Goal: Task Accomplishment & Management: Use online tool/utility

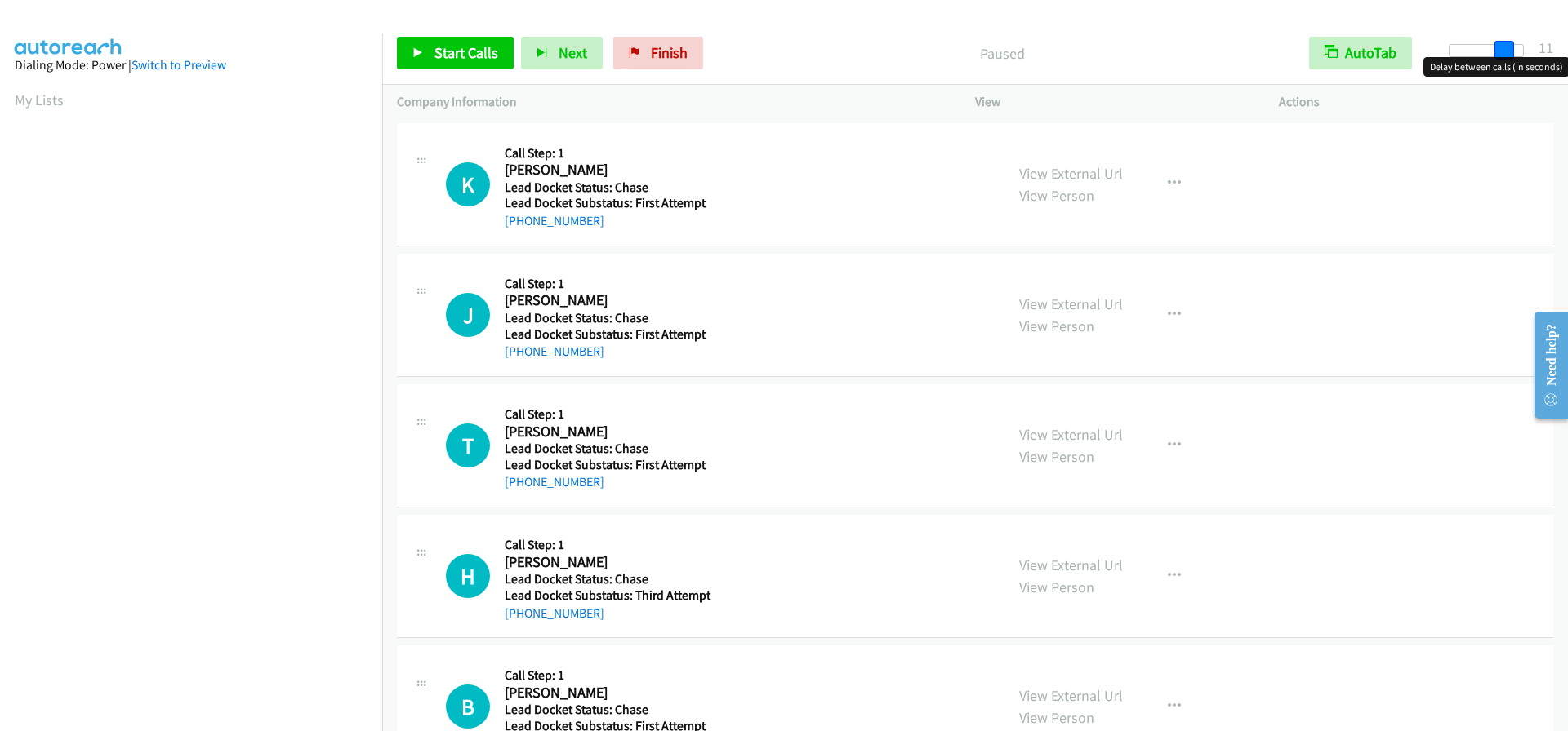
drag, startPoint x: 1462, startPoint y: 49, endPoint x: 1518, endPoint y: 45, distance: 56.1
click at [1518, 45] on div at bounding box center [1487, 51] width 75 height 13
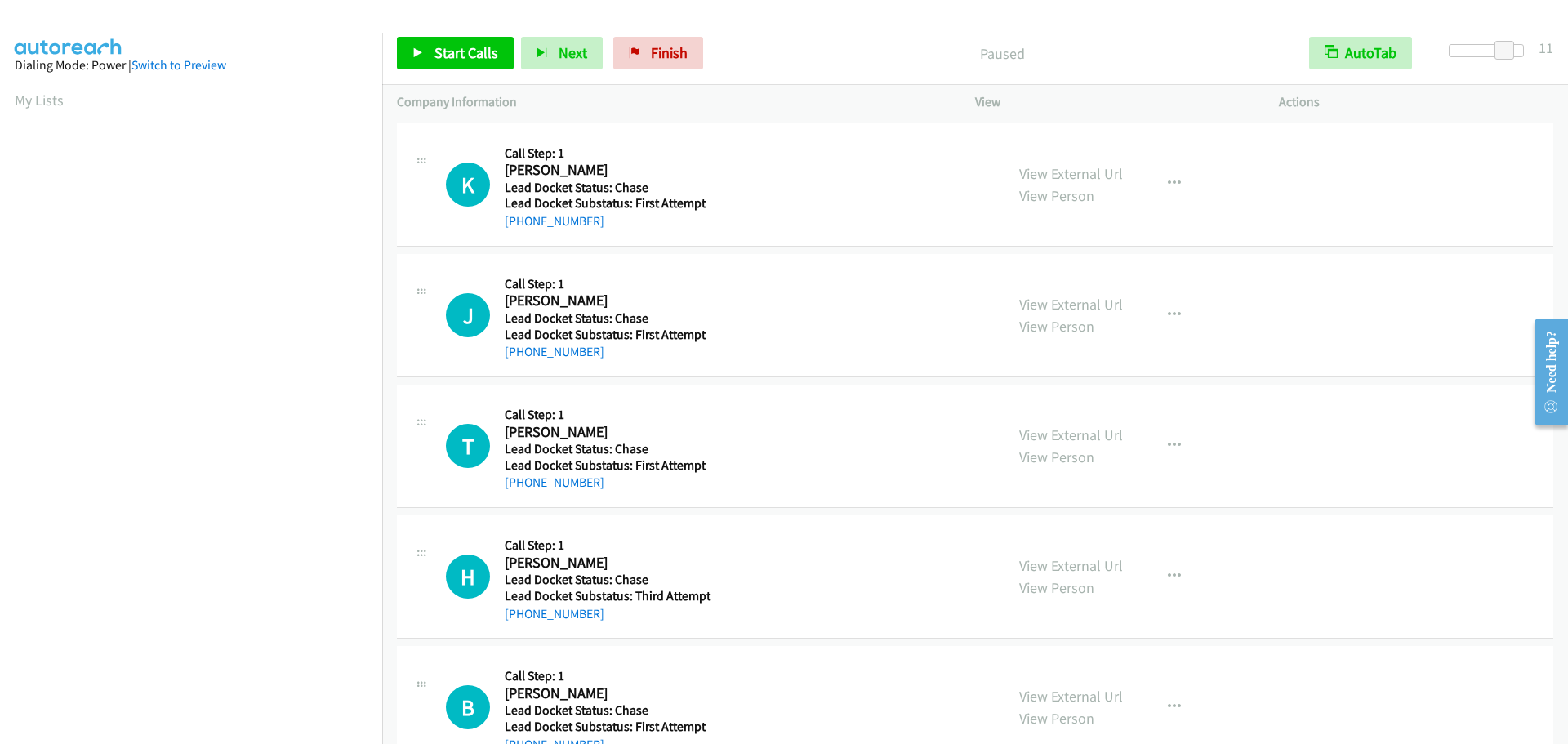
drag, startPoint x: 629, startPoint y: 228, endPoint x: 521, endPoint y: 230, distance: 108.0
click at [521, 230] on div "+1 662-554-8347" at bounding box center [613, 221] width 217 height 20
copy link "662-554-8347"
click at [472, 53] on span "Start Calls" at bounding box center [466, 53] width 63 height 19
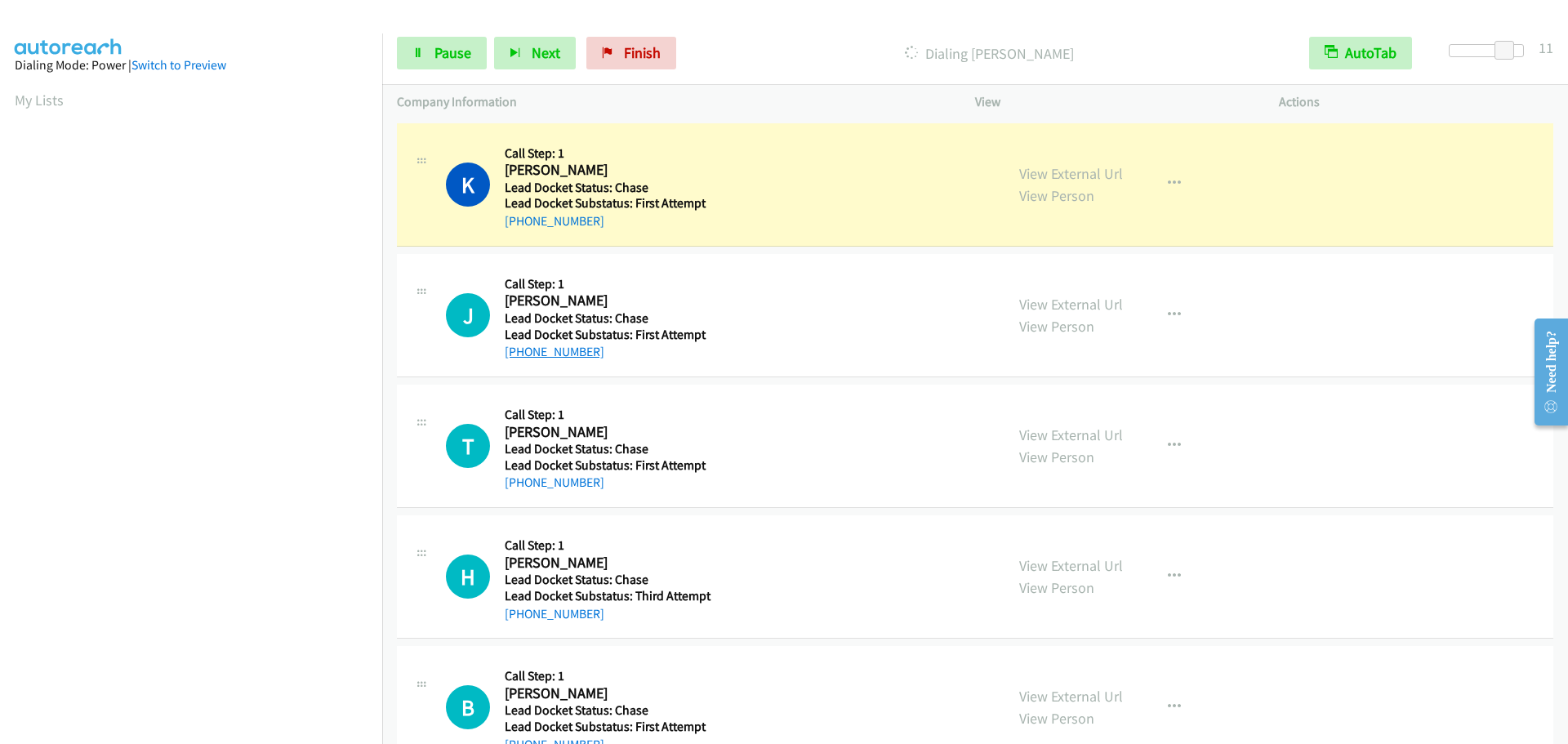
drag, startPoint x: 602, startPoint y: 354, endPoint x: 522, endPoint y: 353, distance: 80.0
click at [522, 353] on div "+1 937-829-0248" at bounding box center [613, 352] width 217 height 20
copy link "937-829-0248"
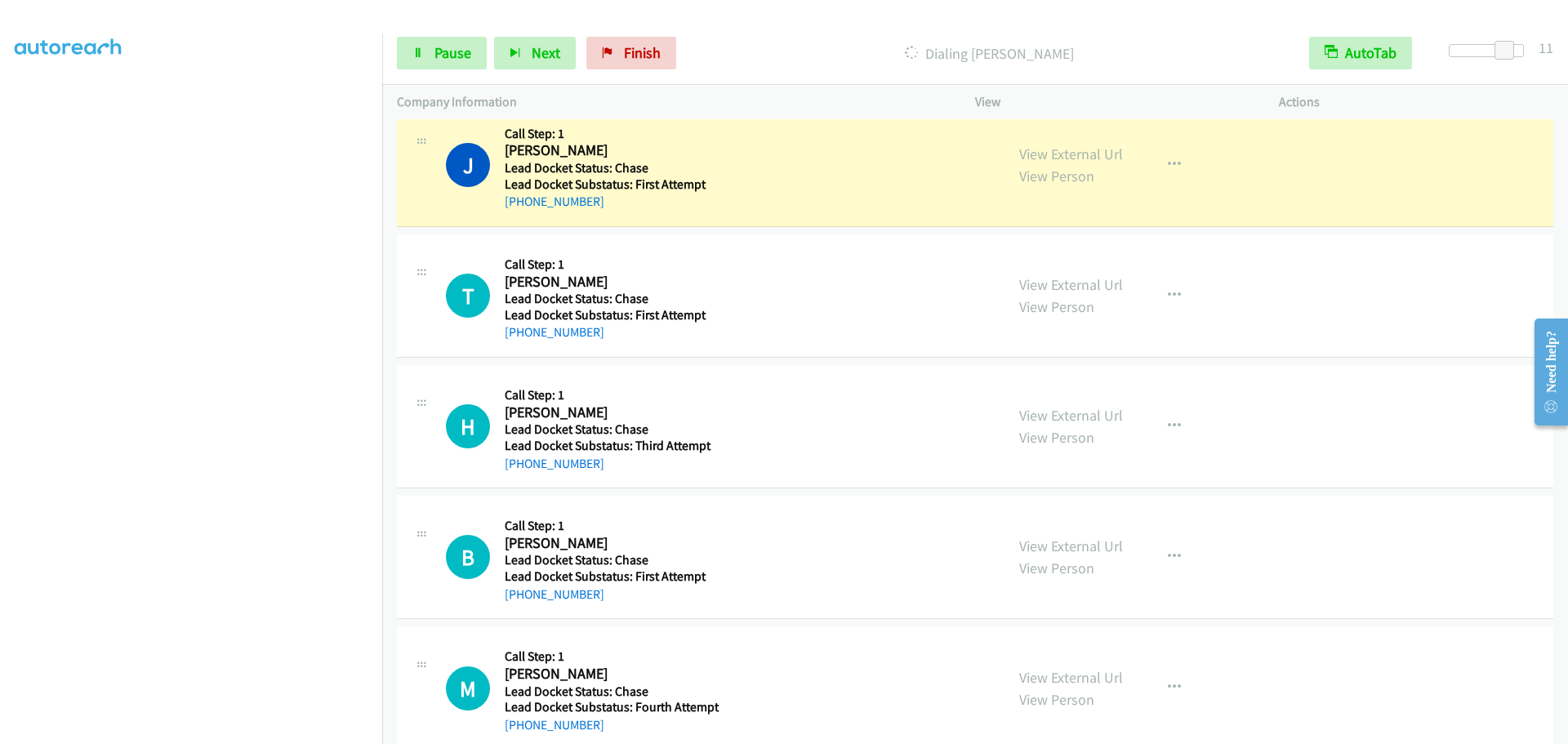
scroll to position [163, 0]
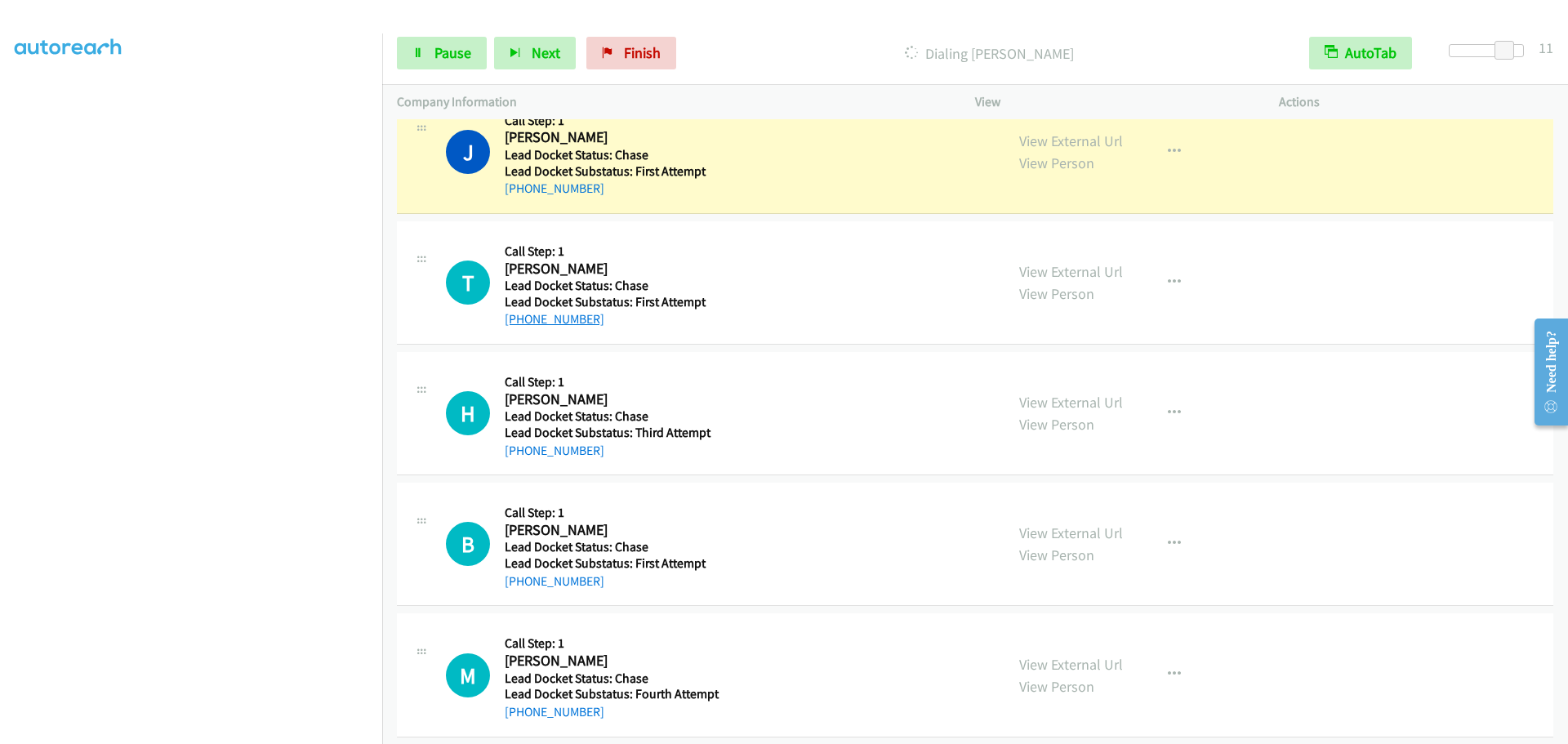
drag, startPoint x: 602, startPoint y: 321, endPoint x: 522, endPoint y: 327, distance: 80.2
click at [522, 327] on div "+1 404-323-5733" at bounding box center [613, 319] width 217 height 20
copy link "404-323-5733"
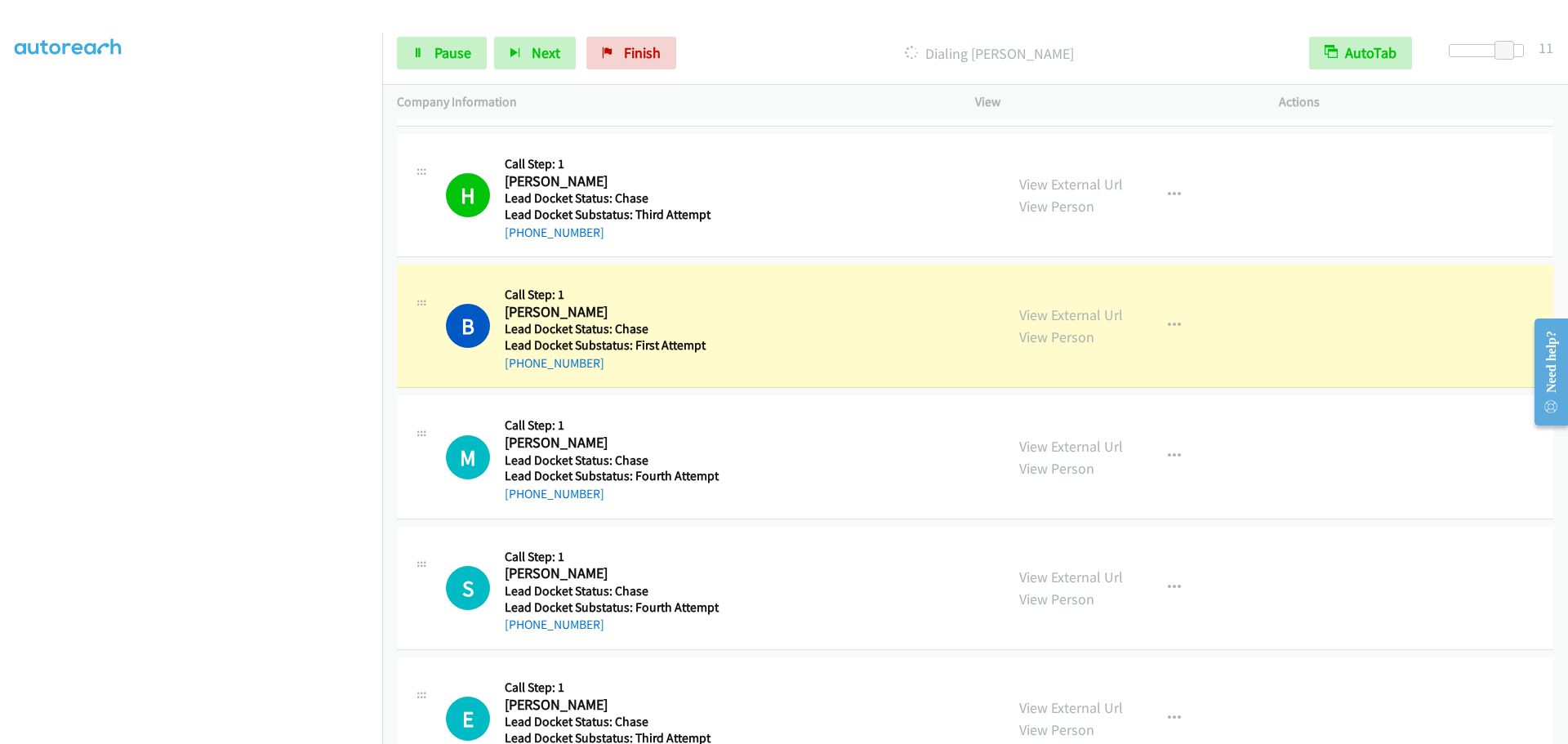
scroll to position [408, 0]
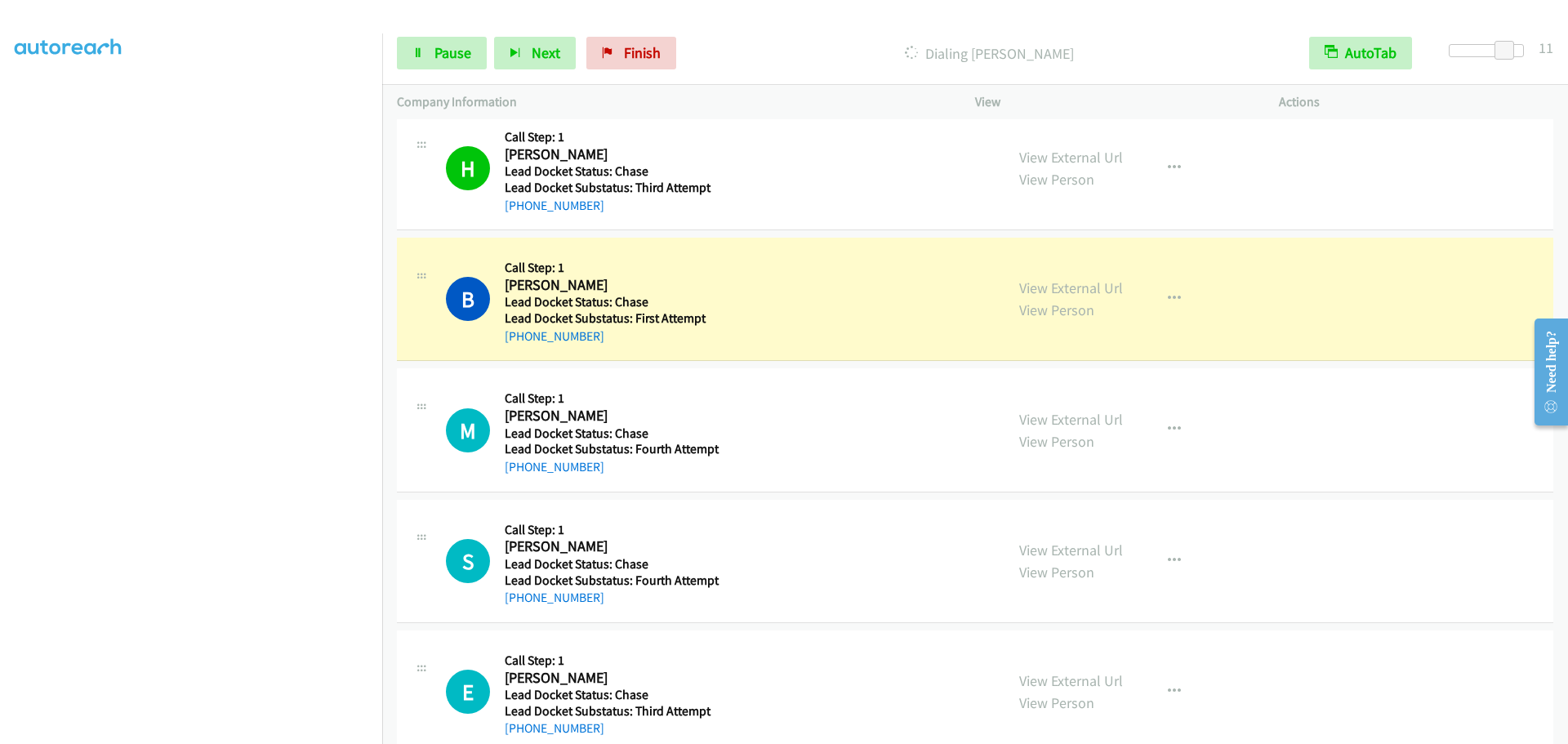
drag, startPoint x: 633, startPoint y: 341, endPoint x: 522, endPoint y: 347, distance: 111.2
click at [522, 347] on div "B Callback Scheduled Call Step: 1 Ben Lajoie America/New_York Lead Docket Statu…" at bounding box center [975, 299] width 1157 height 123
copy link "616-638-9638"
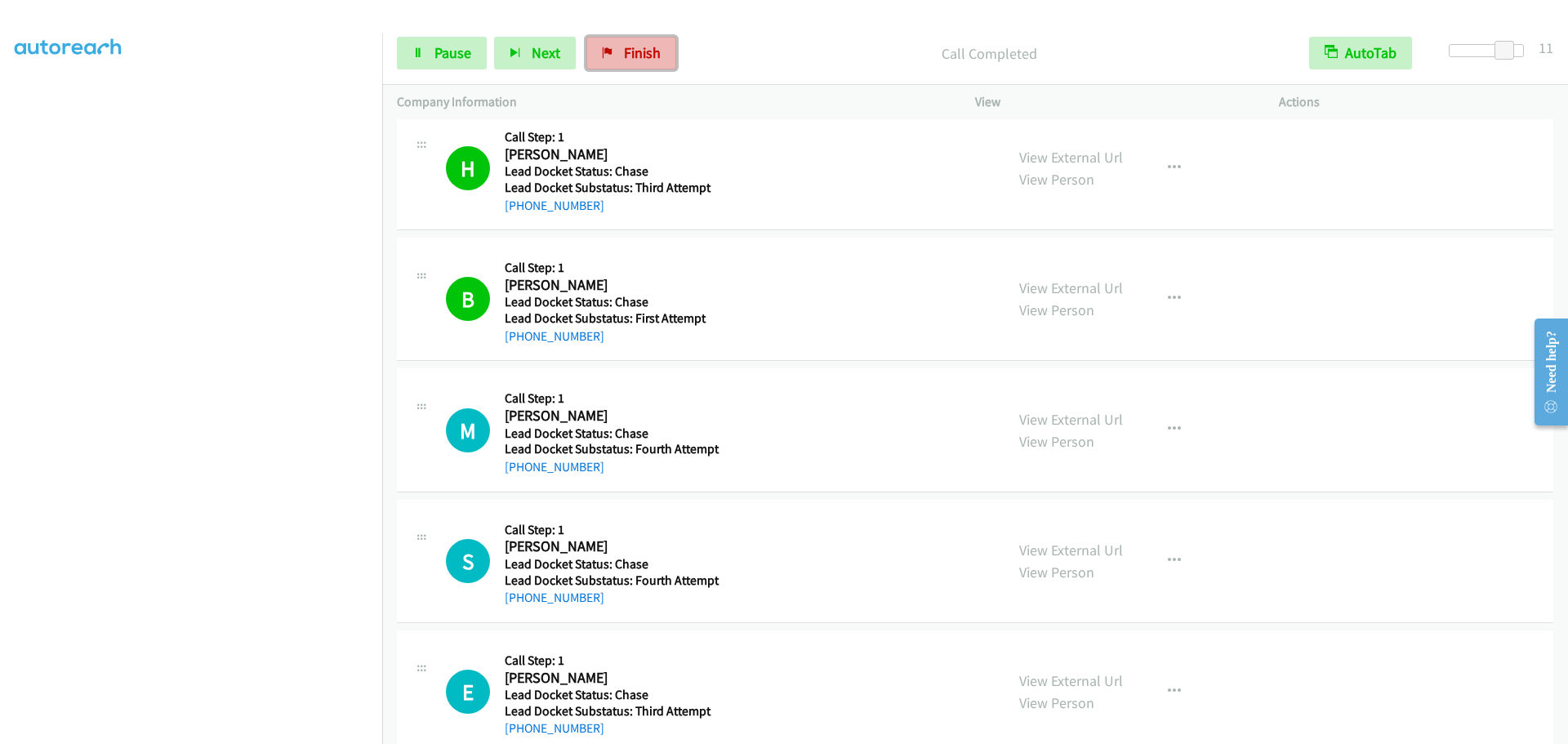
click at [624, 58] on span "Finish" at bounding box center [642, 53] width 37 height 19
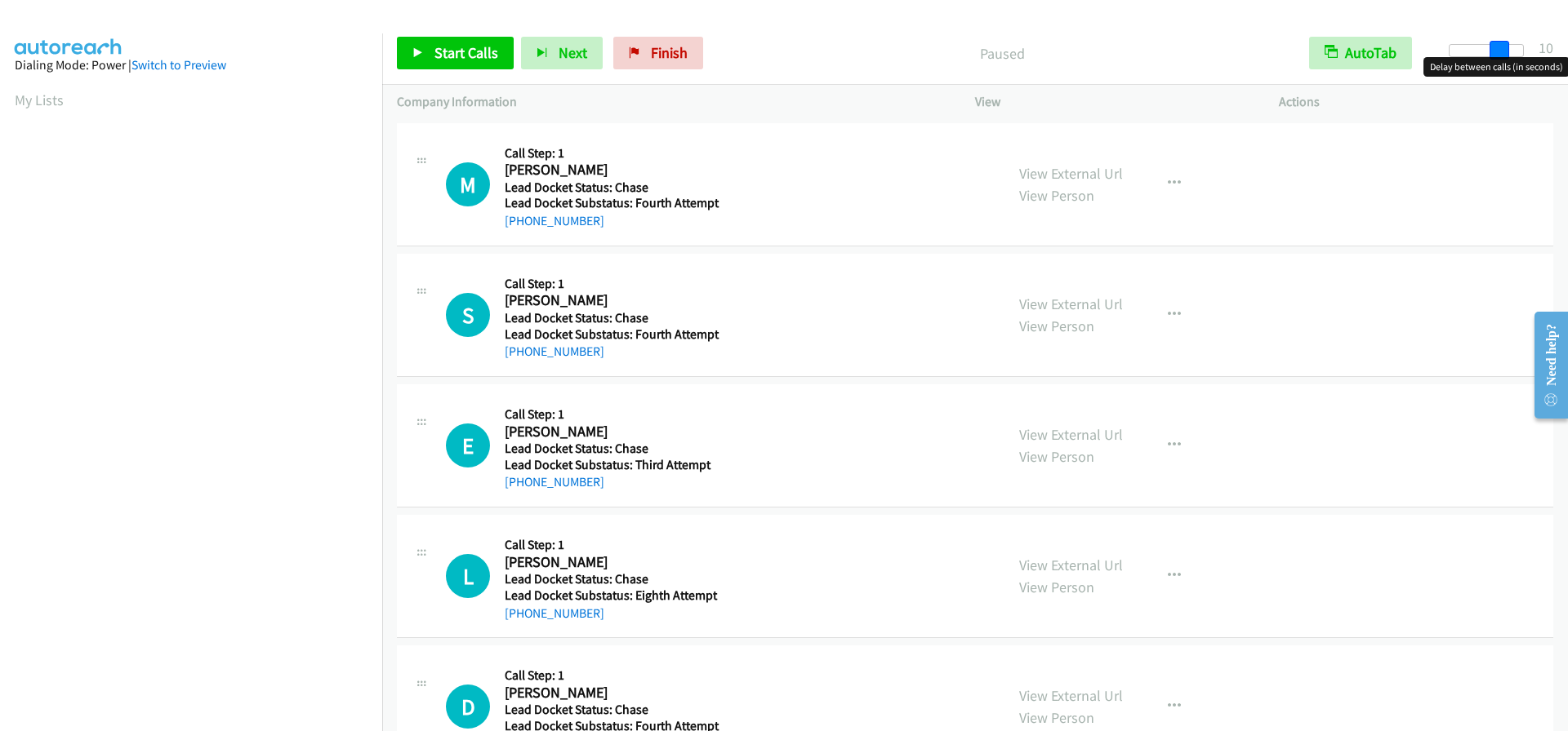
drag, startPoint x: 1463, startPoint y: 47, endPoint x: 1512, endPoint y: 44, distance: 49.1
click at [1512, 44] on div "Start Calls Pause Next Finish Paused AutoTab AutoTab 10" at bounding box center [975, 52] width 1186 height 62
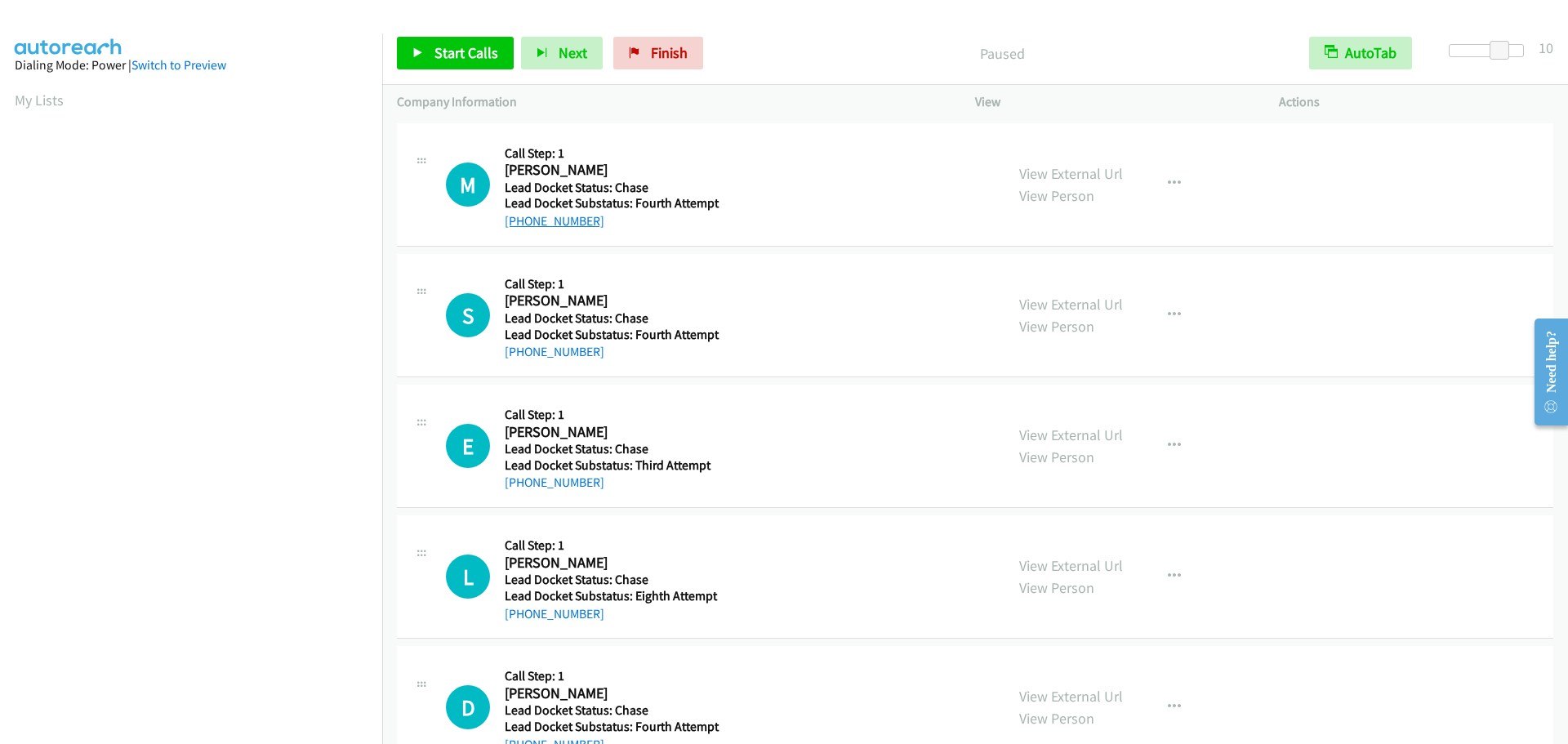
drag, startPoint x: 616, startPoint y: 225, endPoint x: 518, endPoint y: 224, distance: 98.0
click at [518, 224] on div "+1 304-816-6514" at bounding box center [613, 221] width 217 height 20
copy link "304-816-6514"
click at [448, 51] on span "Start Calls" at bounding box center [466, 53] width 63 height 19
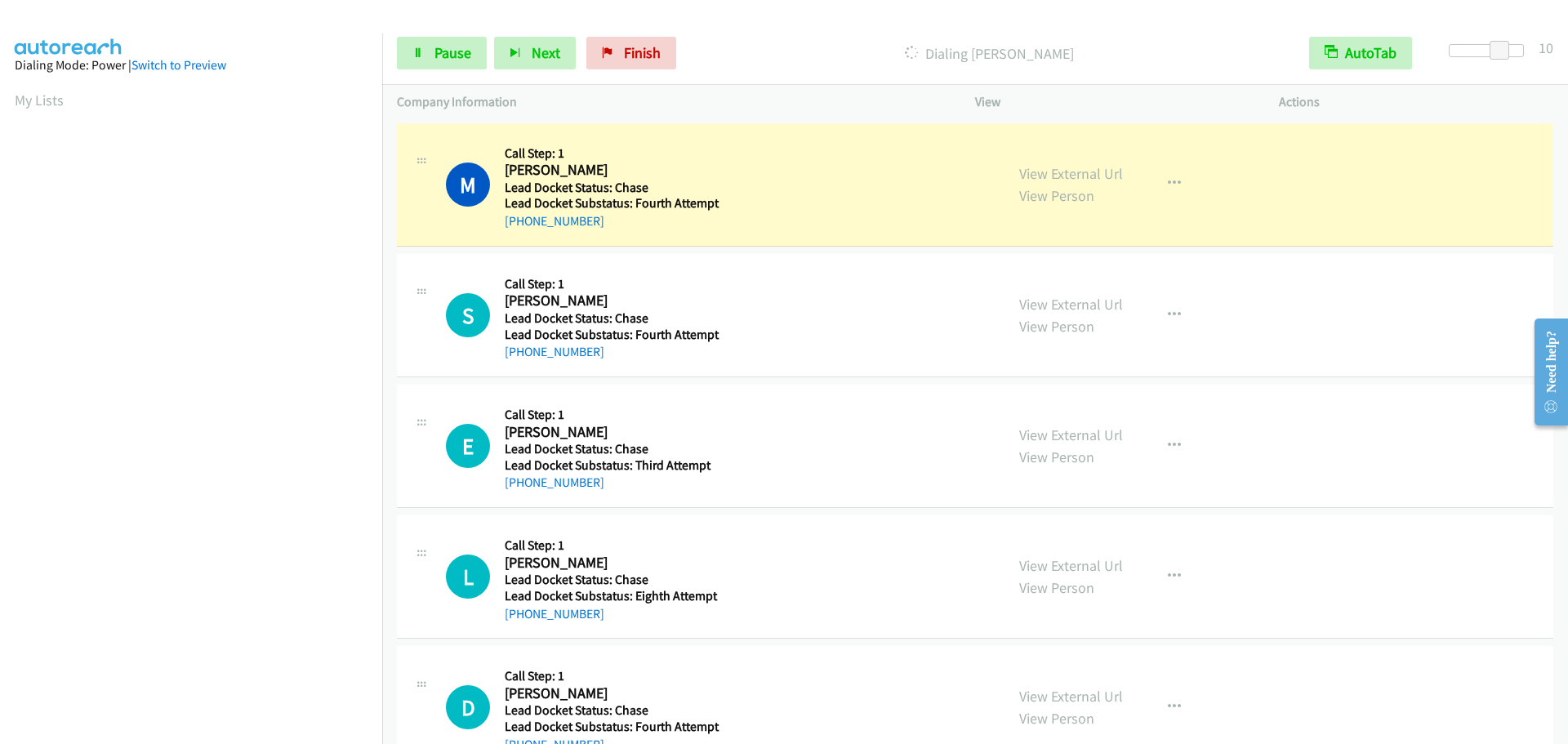
scroll to position [171, 0]
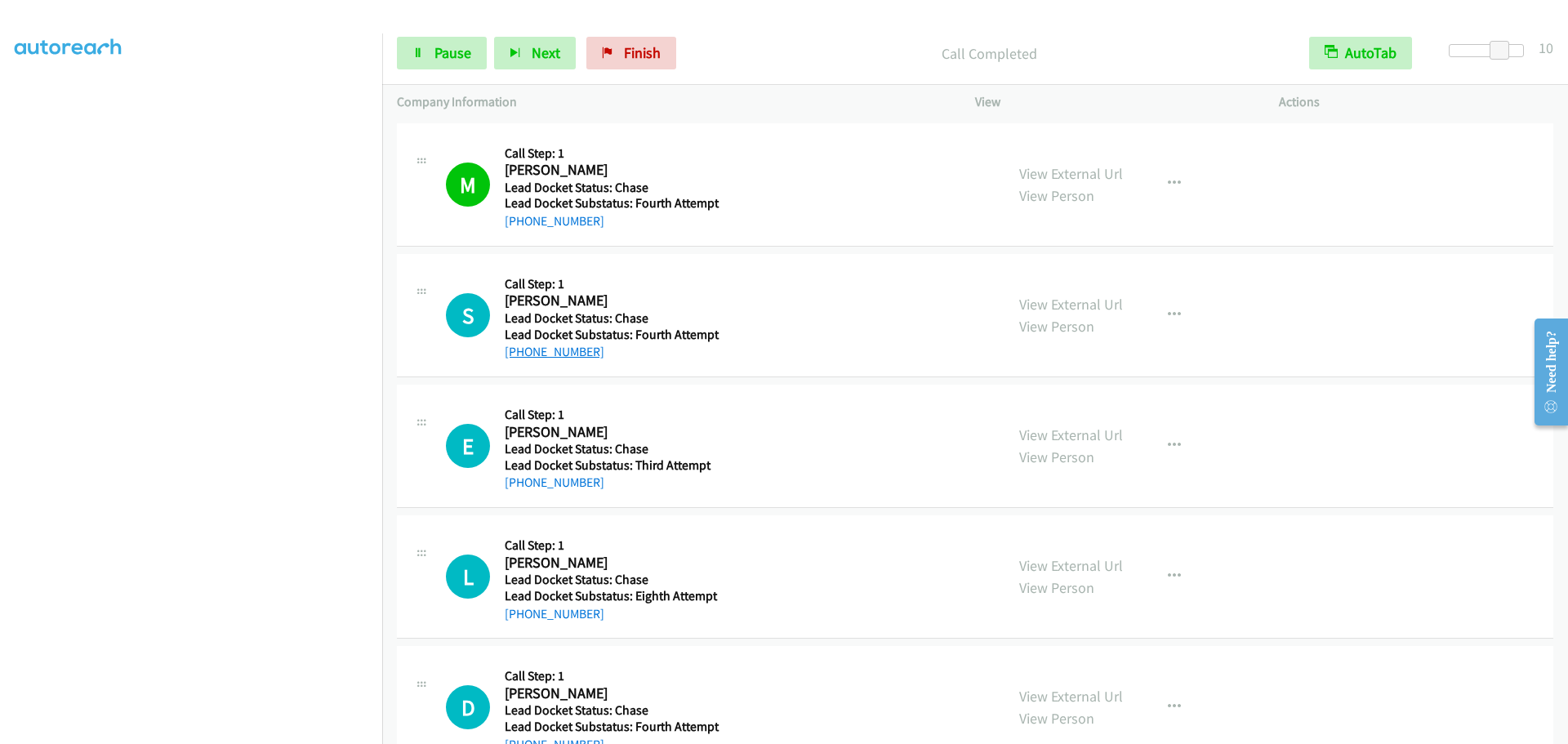
drag, startPoint x: 616, startPoint y: 351, endPoint x: 518, endPoint y: 355, distance: 98.1
click at [518, 355] on div "+1 847-624-2090" at bounding box center [613, 352] width 217 height 20
copy link "847-624-2090"
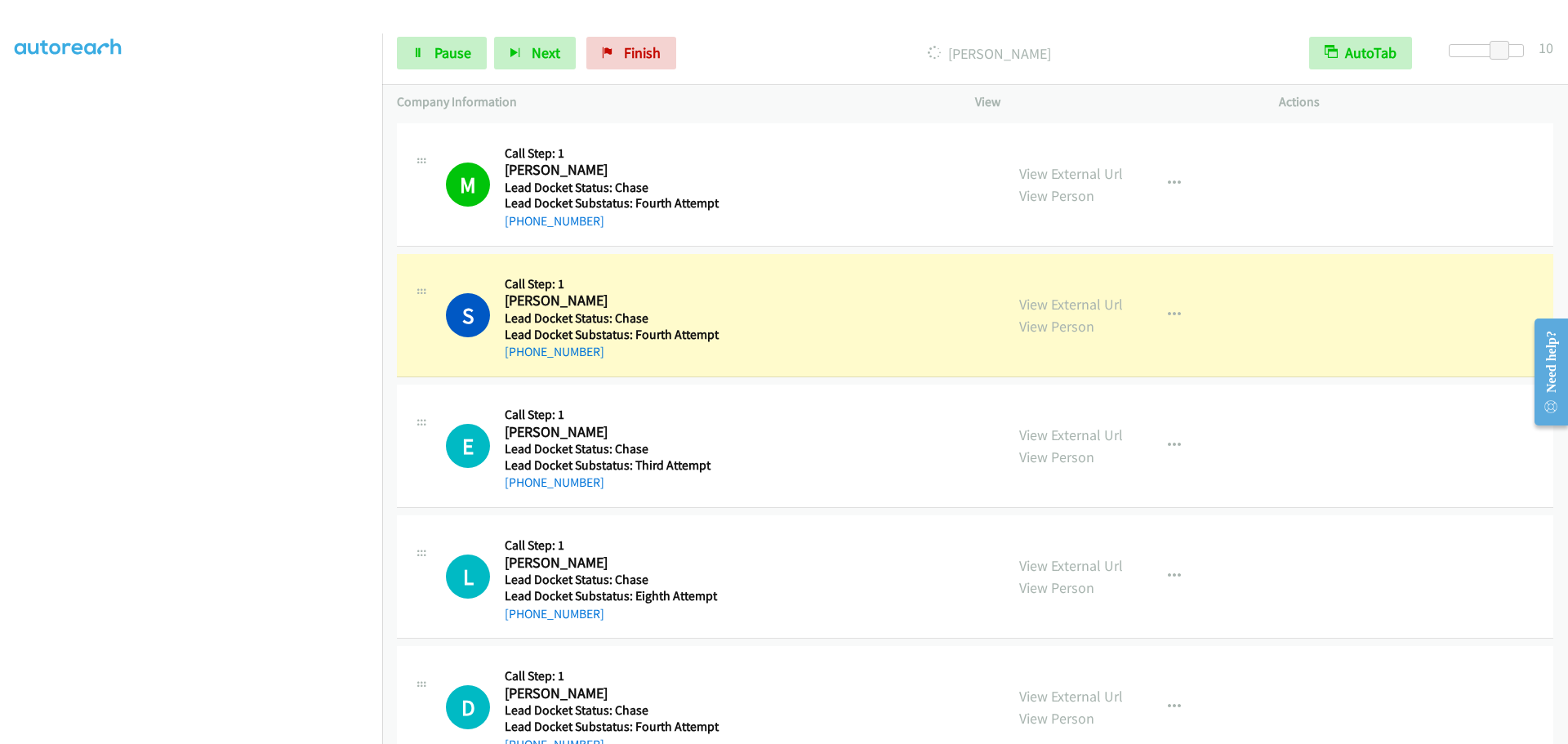
drag, startPoint x: 597, startPoint y: 478, endPoint x: 520, endPoint y: 494, distance: 78.6
click at [520, 494] on div "E Callback Scheduled Call Step: 1 Eric Richardson America/New_York Lead Docket …" at bounding box center [975, 446] width 1157 height 123
copy link "270-319-3582"
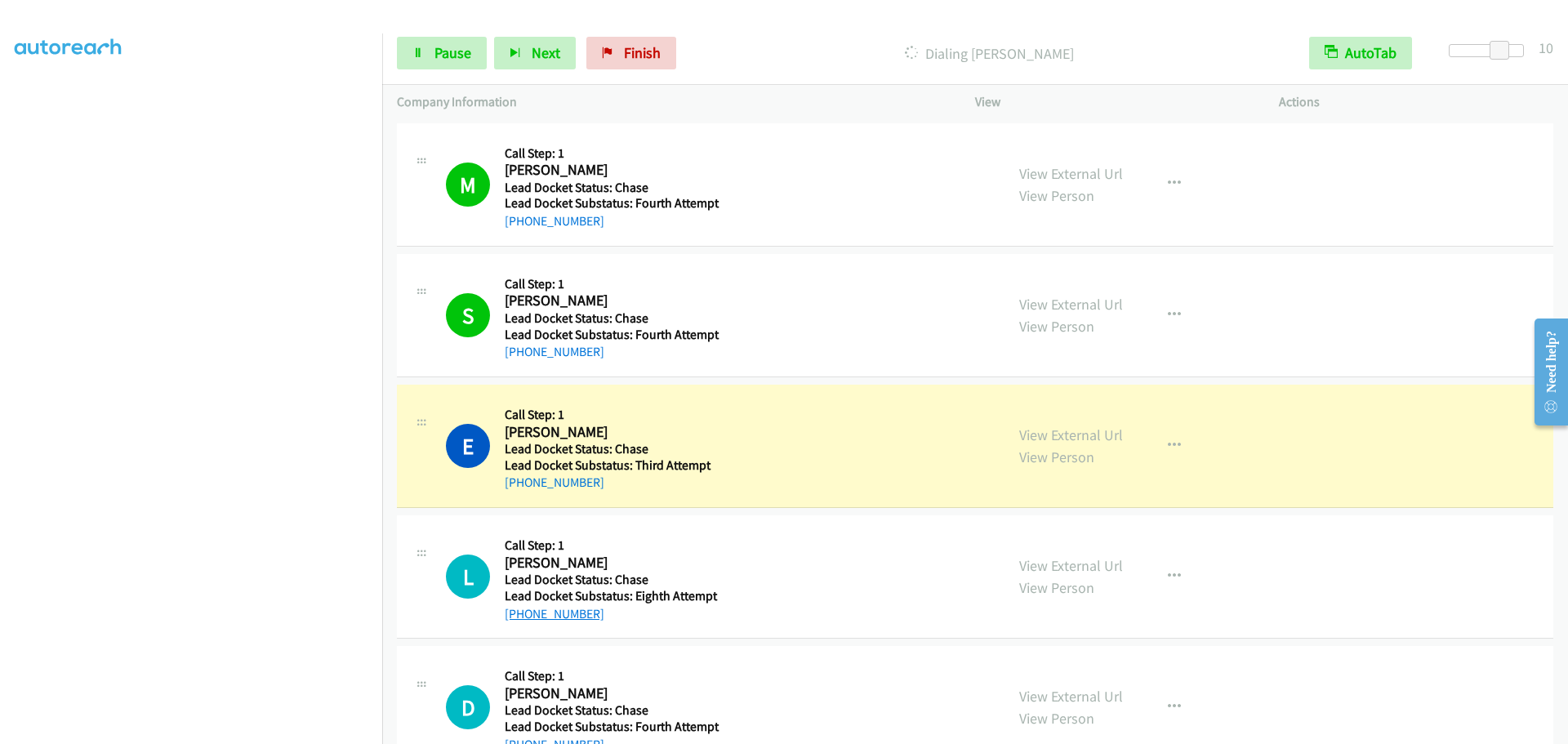
drag, startPoint x: 603, startPoint y: 610, endPoint x: 523, endPoint y: 613, distance: 80.1
click at [523, 613] on div "+1 347-404-6226" at bounding box center [613, 614] width 217 height 20
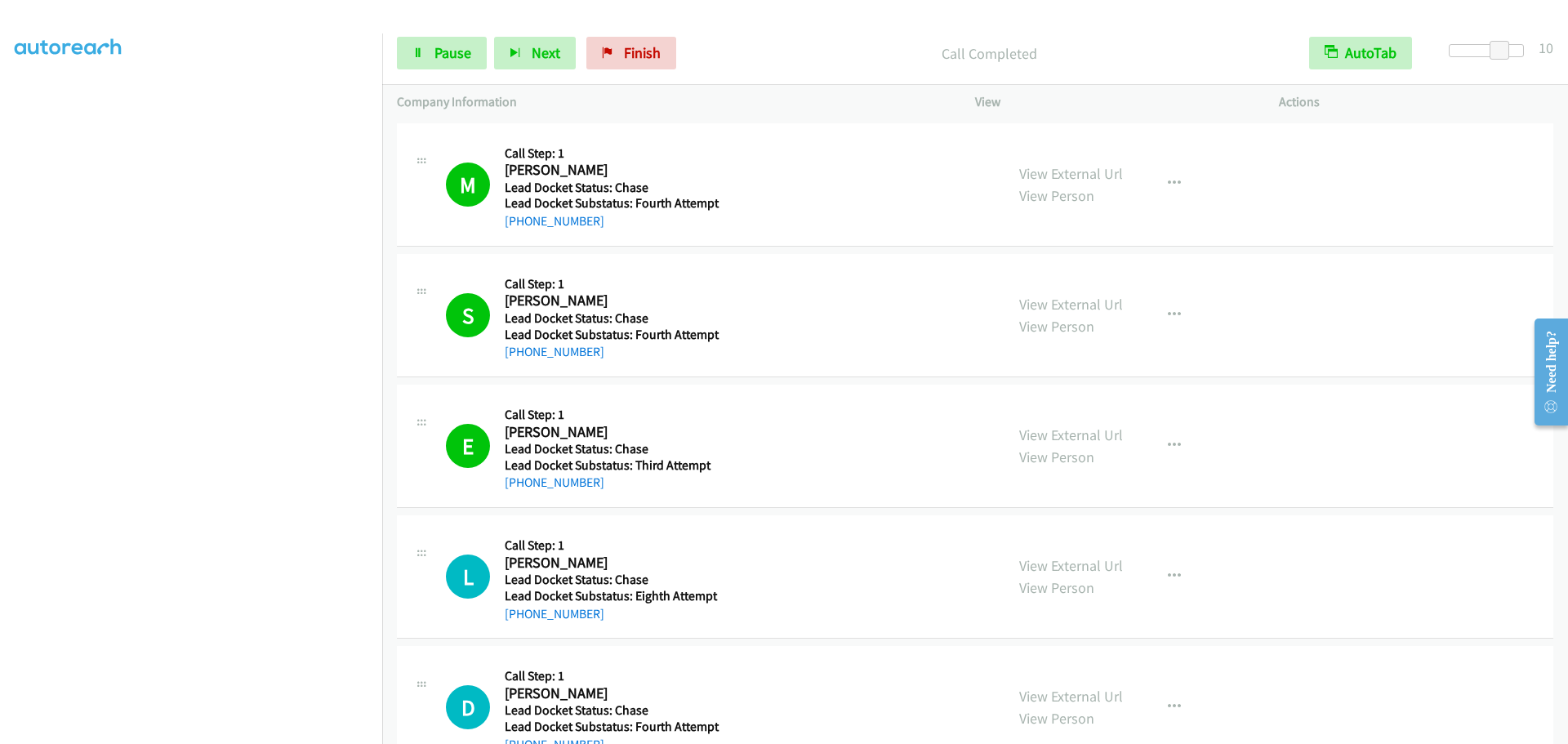
click at [611, 615] on div "+1 347-404-6226" at bounding box center [613, 614] width 217 height 20
drag, startPoint x: 608, startPoint y: 614, endPoint x: 523, endPoint y: 621, distance: 85.3
click at [523, 621] on div "+1 347-404-6226" at bounding box center [613, 614] width 217 height 20
copy link "347-404-6226"
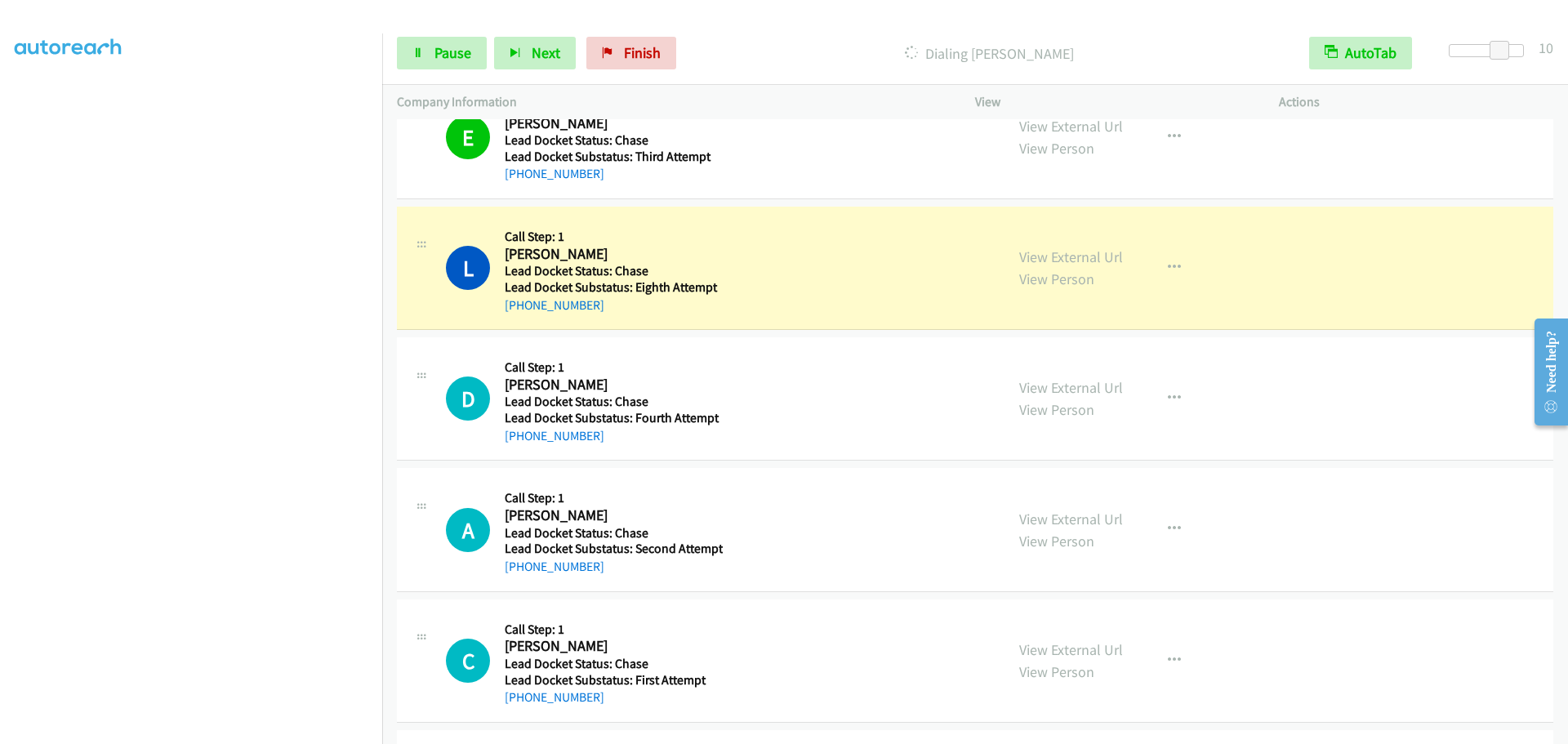
scroll to position [408, 0]
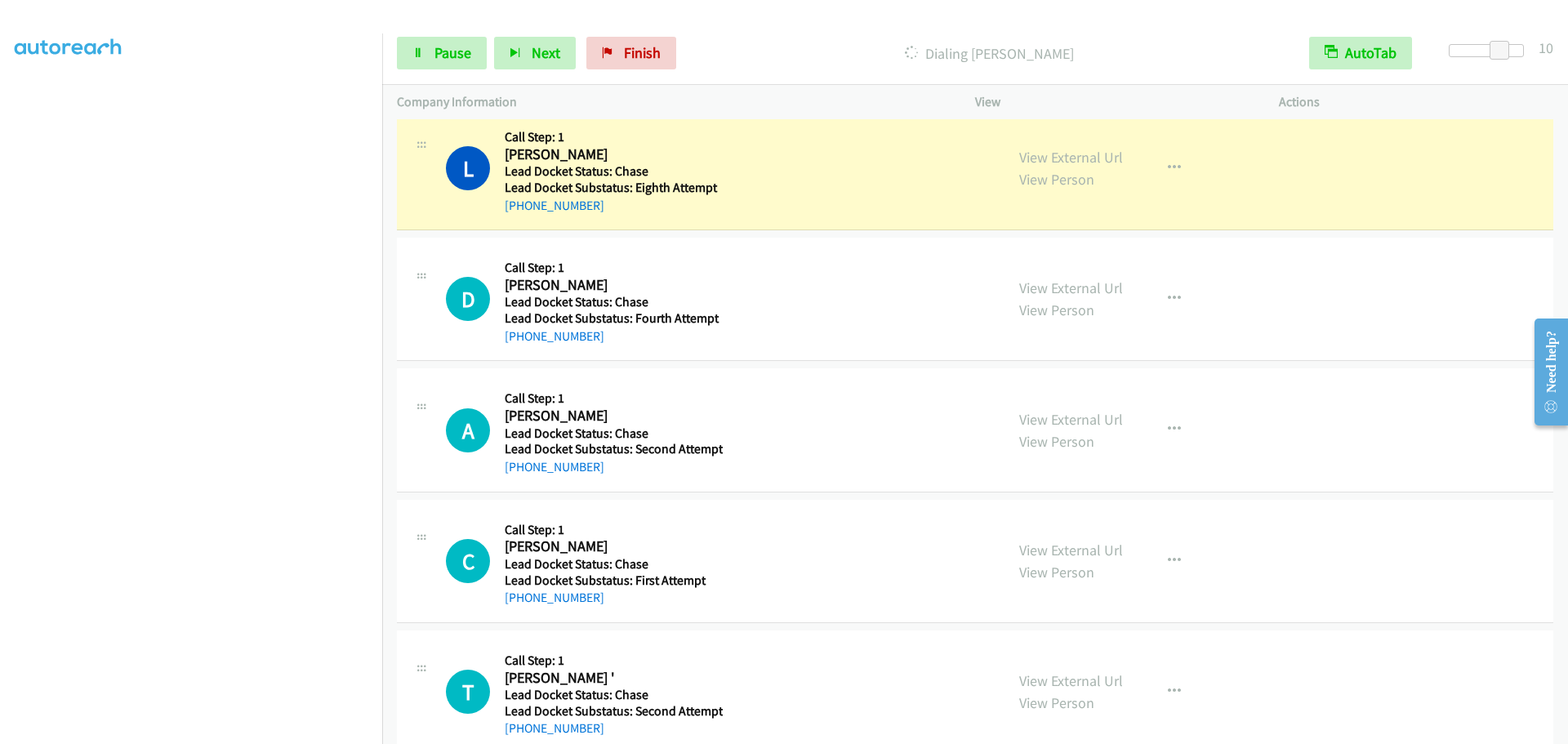
drag, startPoint x: 616, startPoint y: 337, endPoint x: 522, endPoint y: 347, distance: 94.5
click at [522, 347] on div "D Callback Scheduled Call Step: 1 Demitrius Fox America/New_York Lead Docket St…" at bounding box center [975, 299] width 1157 height 123
copy link "240-416-6005"
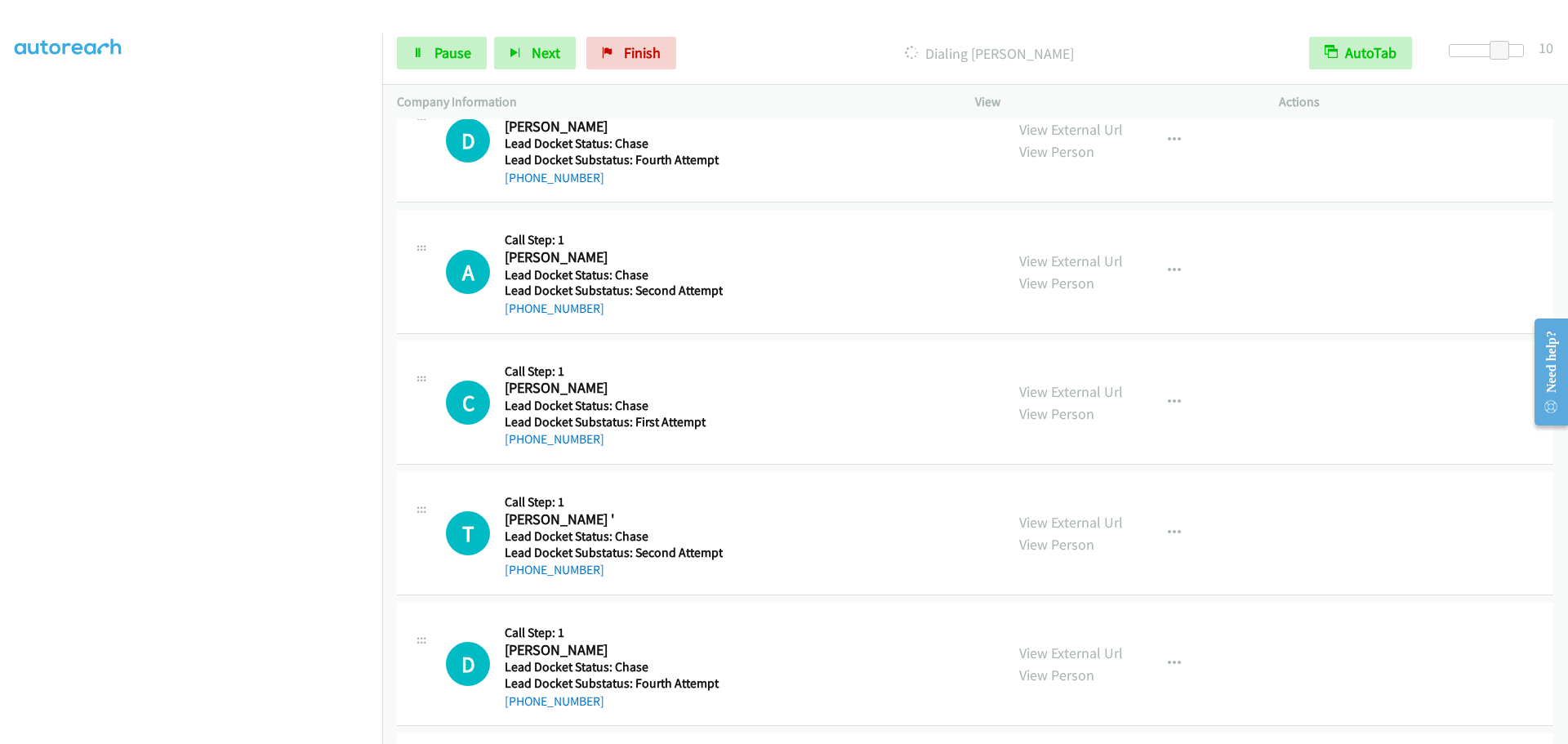
scroll to position [572, 0]
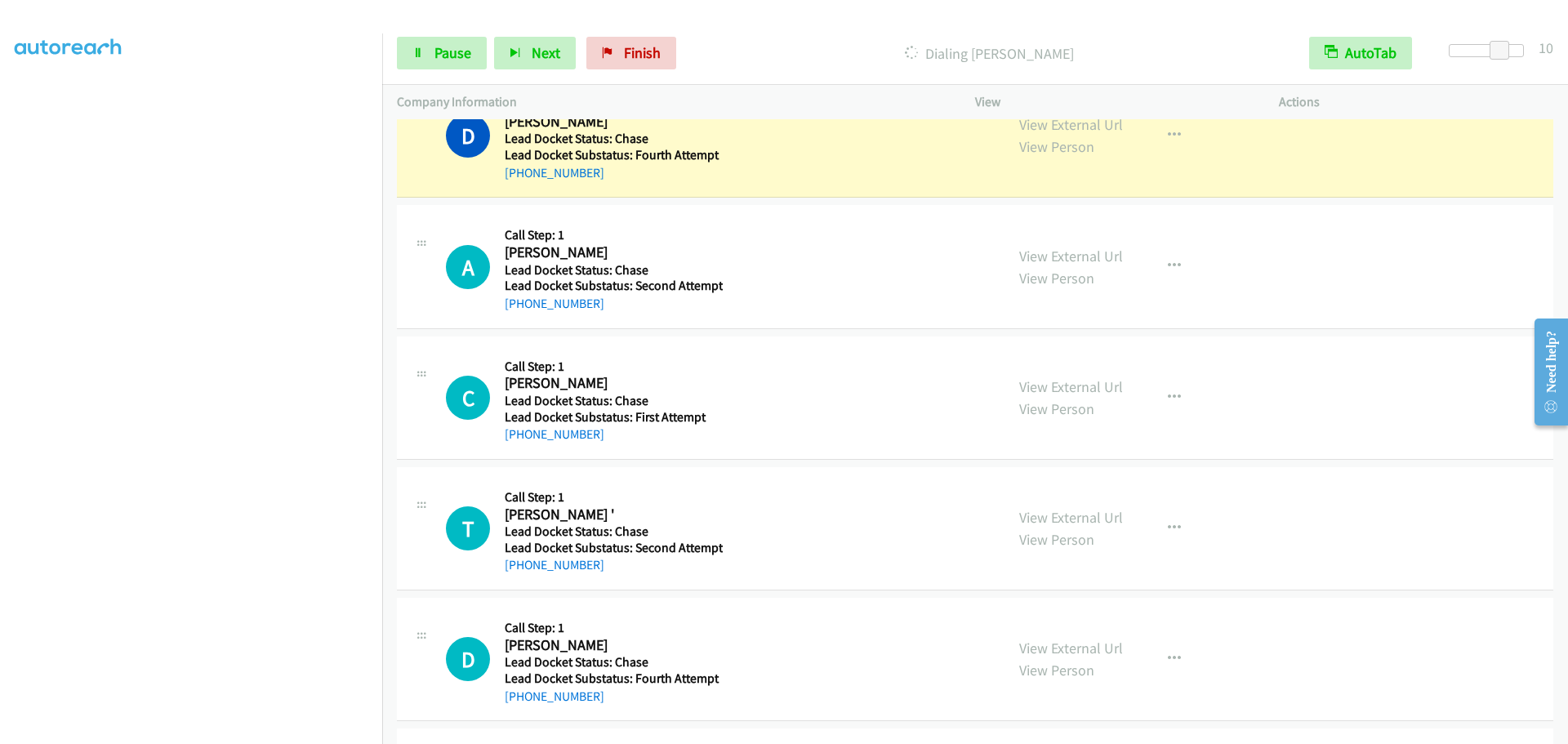
drag, startPoint x: 604, startPoint y: 300, endPoint x: 518, endPoint y: 311, distance: 86.7
click at [518, 311] on div "+1 803-807-7094" at bounding box center [614, 304] width 218 height 20
copy link "803-807-7094"
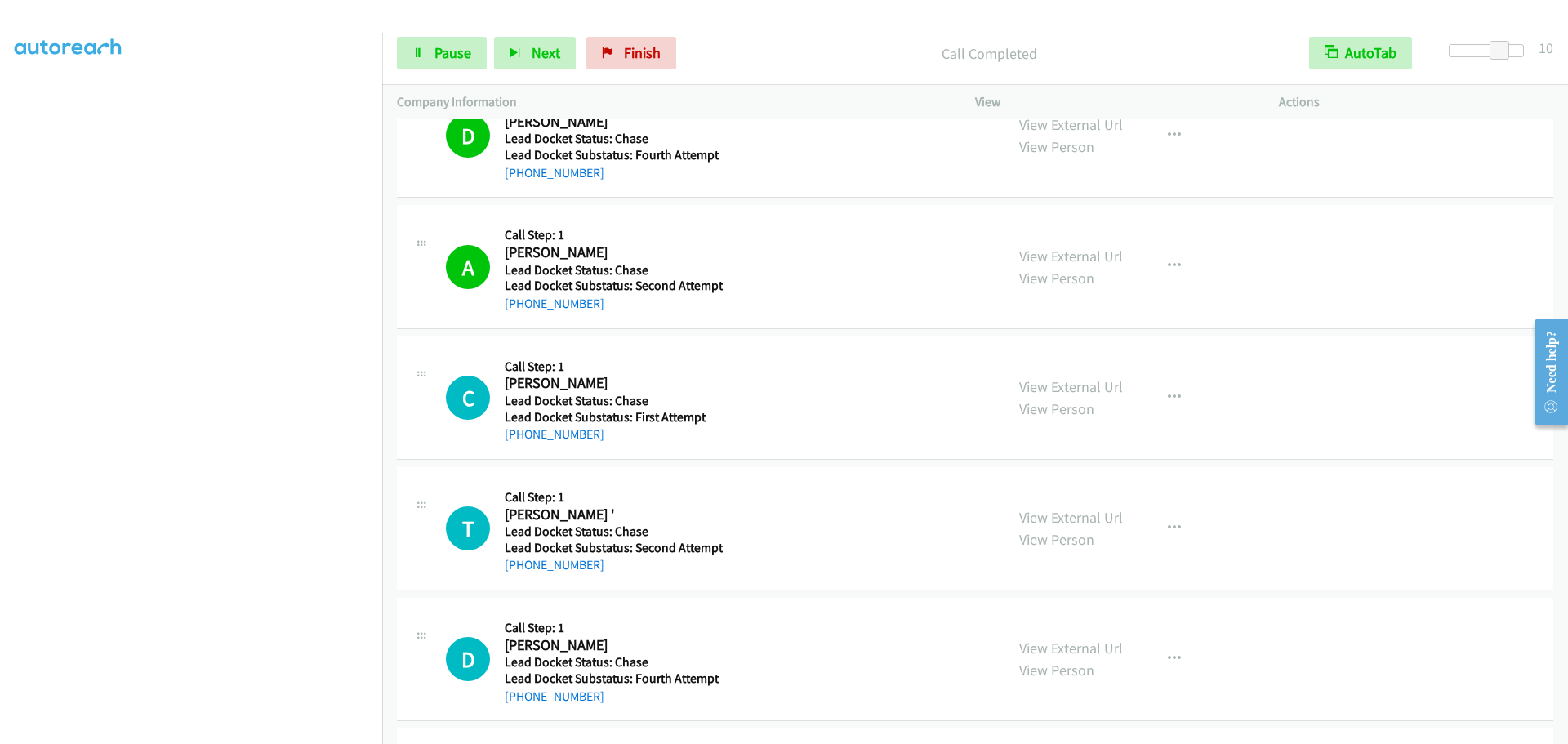
drag, startPoint x: 616, startPoint y: 435, endPoint x: 510, endPoint y: 445, distance: 106.5
click at [510, 445] on div "C Callback Scheduled Call Step: 1 Carolyn Ayala America/Chicago Lead Docket Sta…" at bounding box center [975, 398] width 1157 height 123
copy link "1 847-630-4281"
drag, startPoint x: 616, startPoint y: 565, endPoint x: 521, endPoint y: 569, distance: 95.1
click at [521, 569] on div "+1 419-217-3827" at bounding box center [614, 565] width 218 height 20
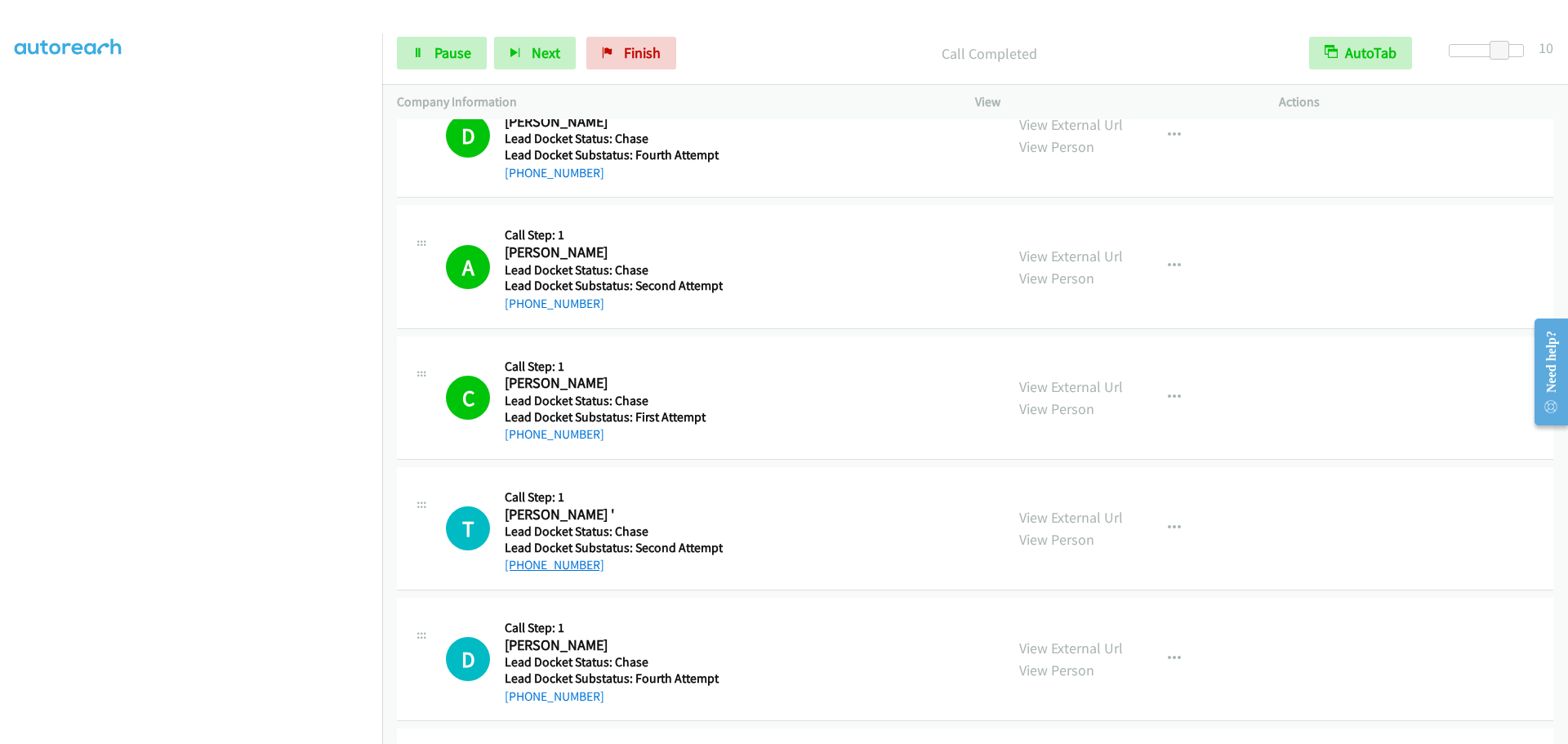
copy link "419-217-3827"
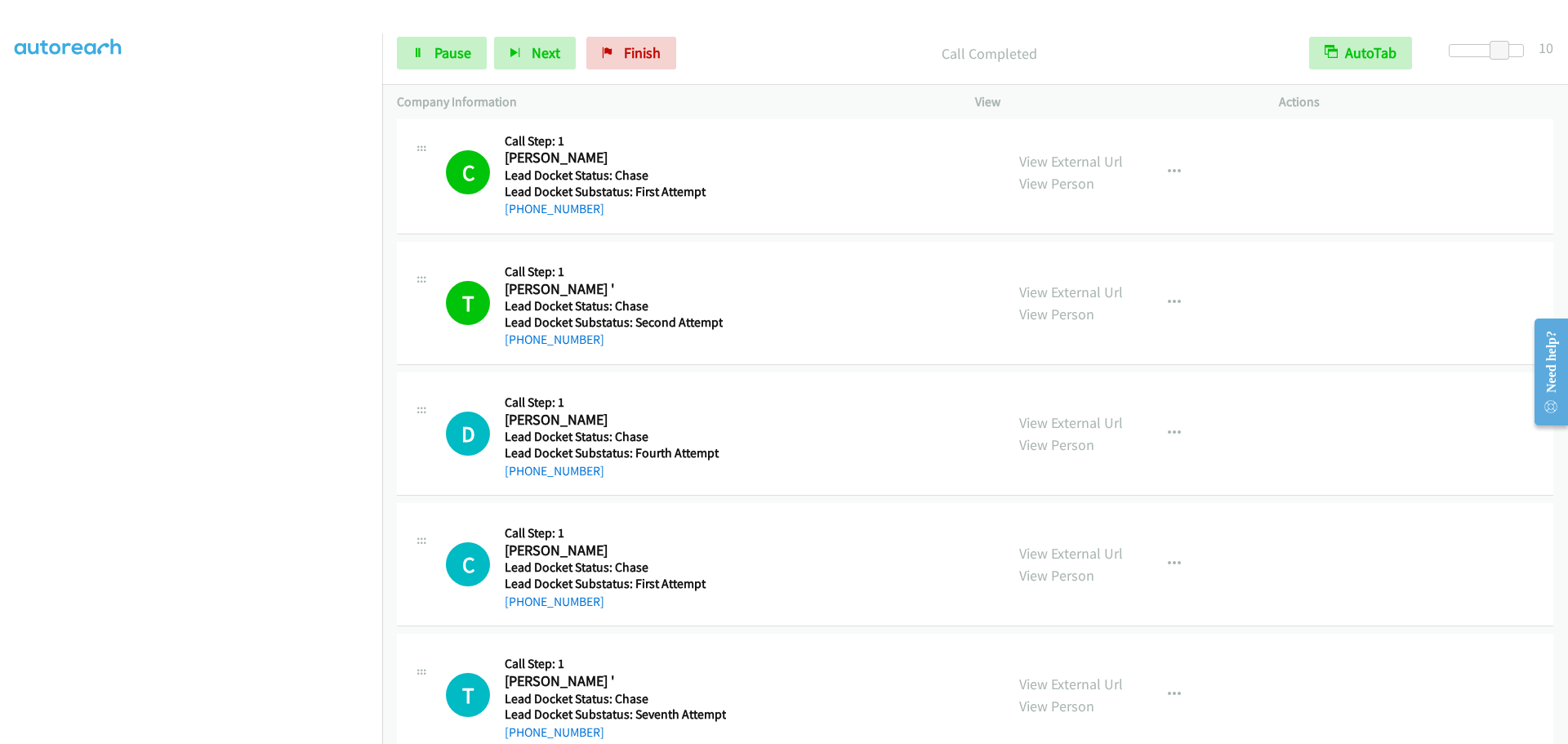
scroll to position [816, 0]
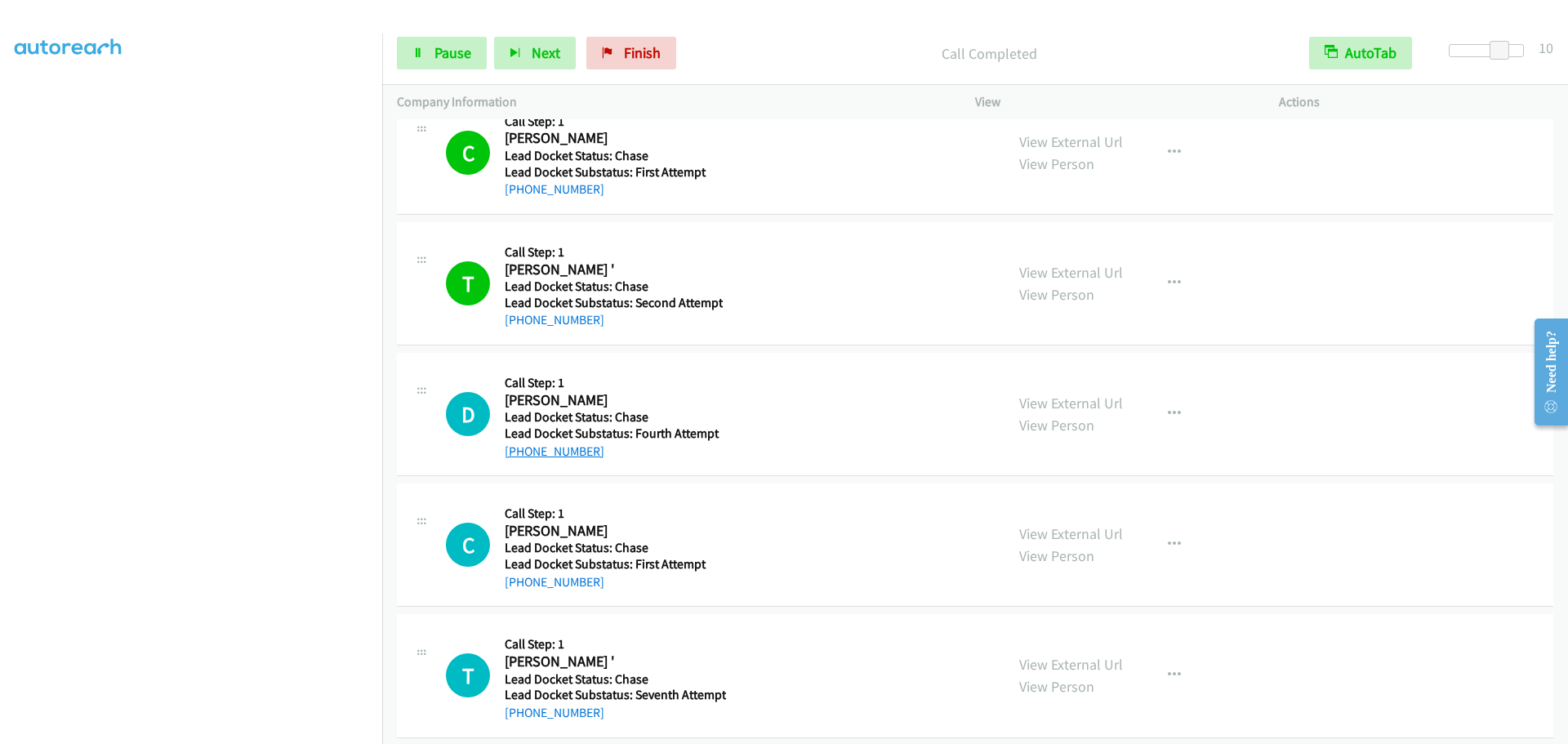
drag, startPoint x: 606, startPoint y: 452, endPoint x: 520, endPoint y: 458, distance: 86.2
click at [520, 458] on div "+1 347-932-5682" at bounding box center [613, 452] width 217 height 20
copy link "347-932-5682"
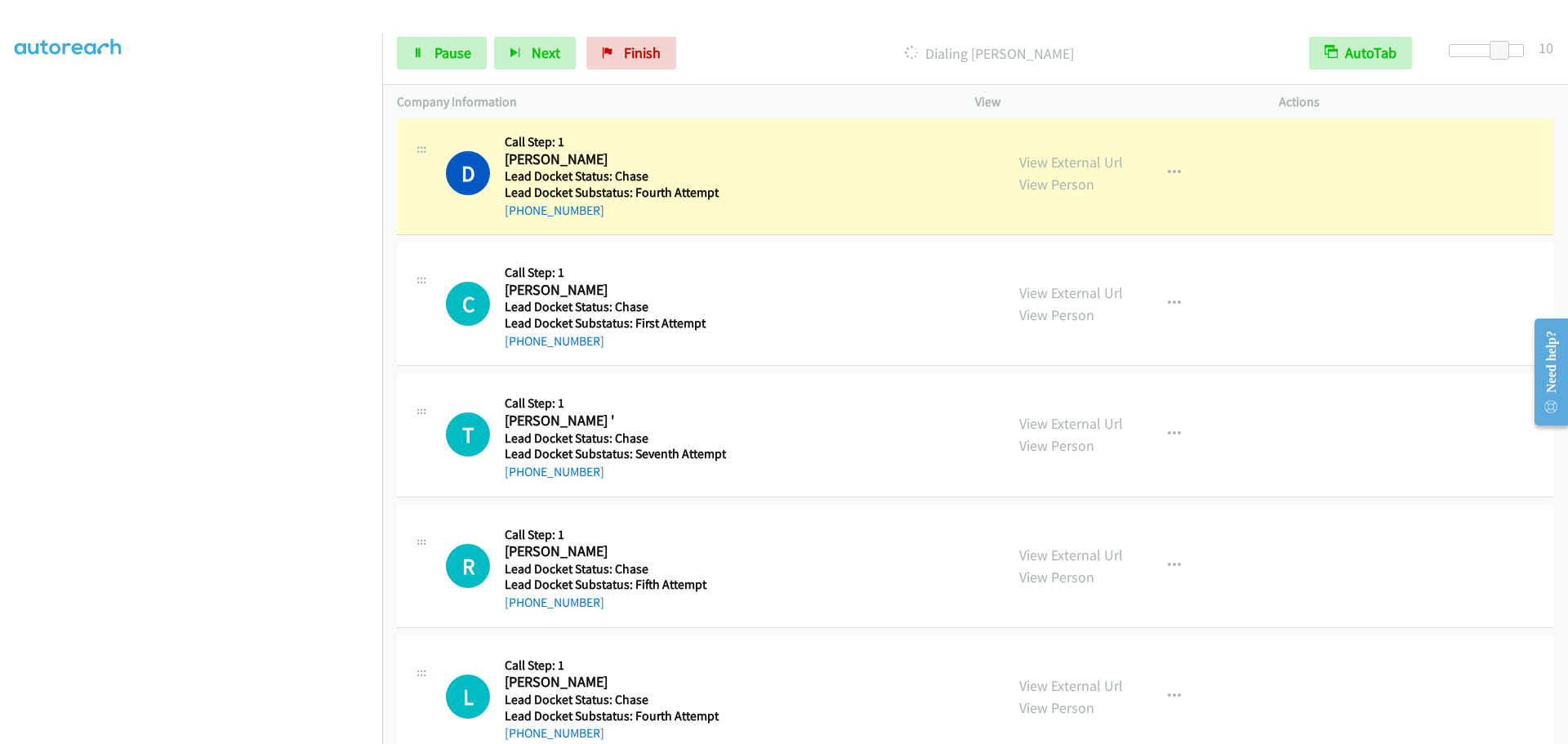
scroll to position [1061, 0]
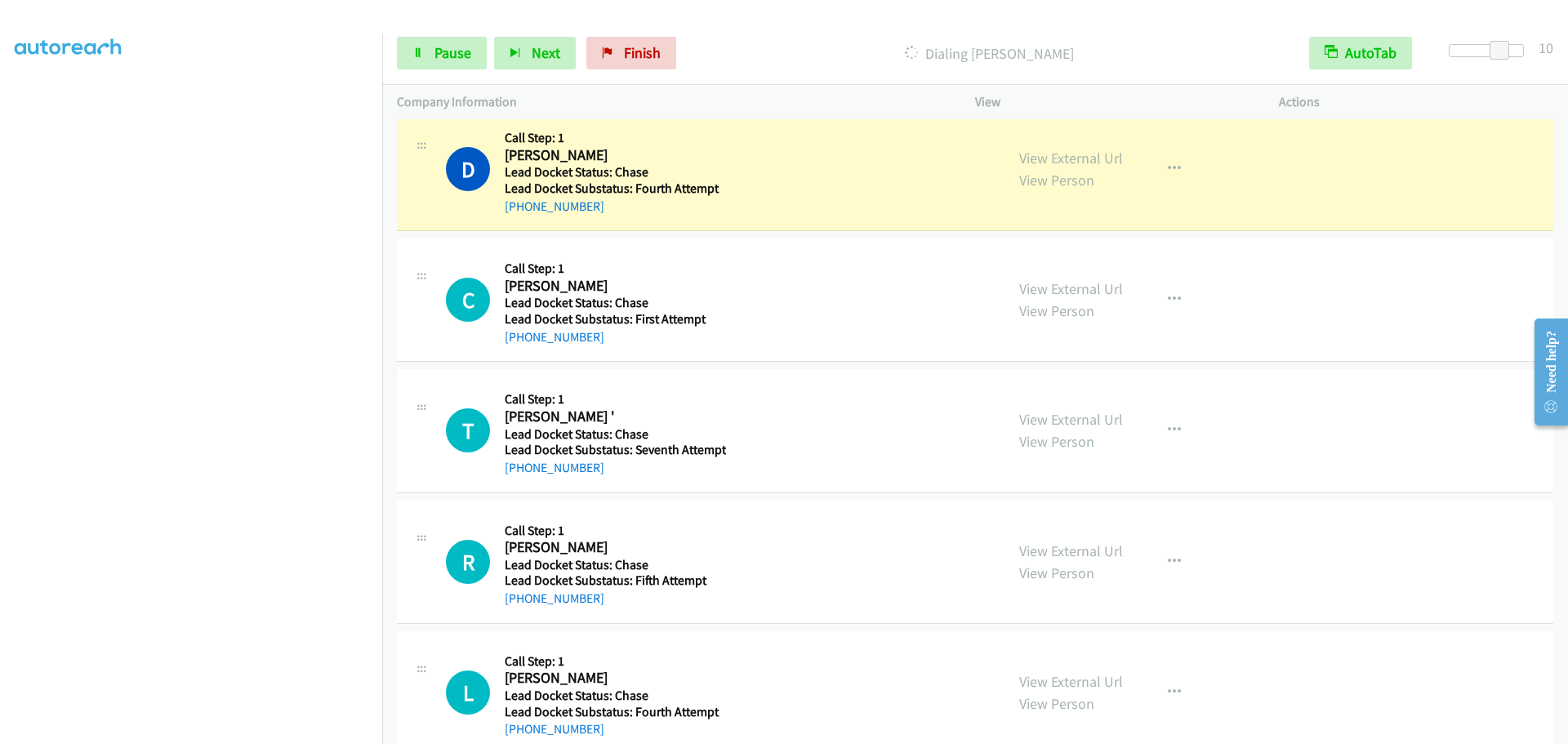
drag, startPoint x: 583, startPoint y: 339, endPoint x: 518, endPoint y: 345, distance: 65.3
click at [518, 345] on div "+1 828-435-0239" at bounding box center [613, 337] width 217 height 20
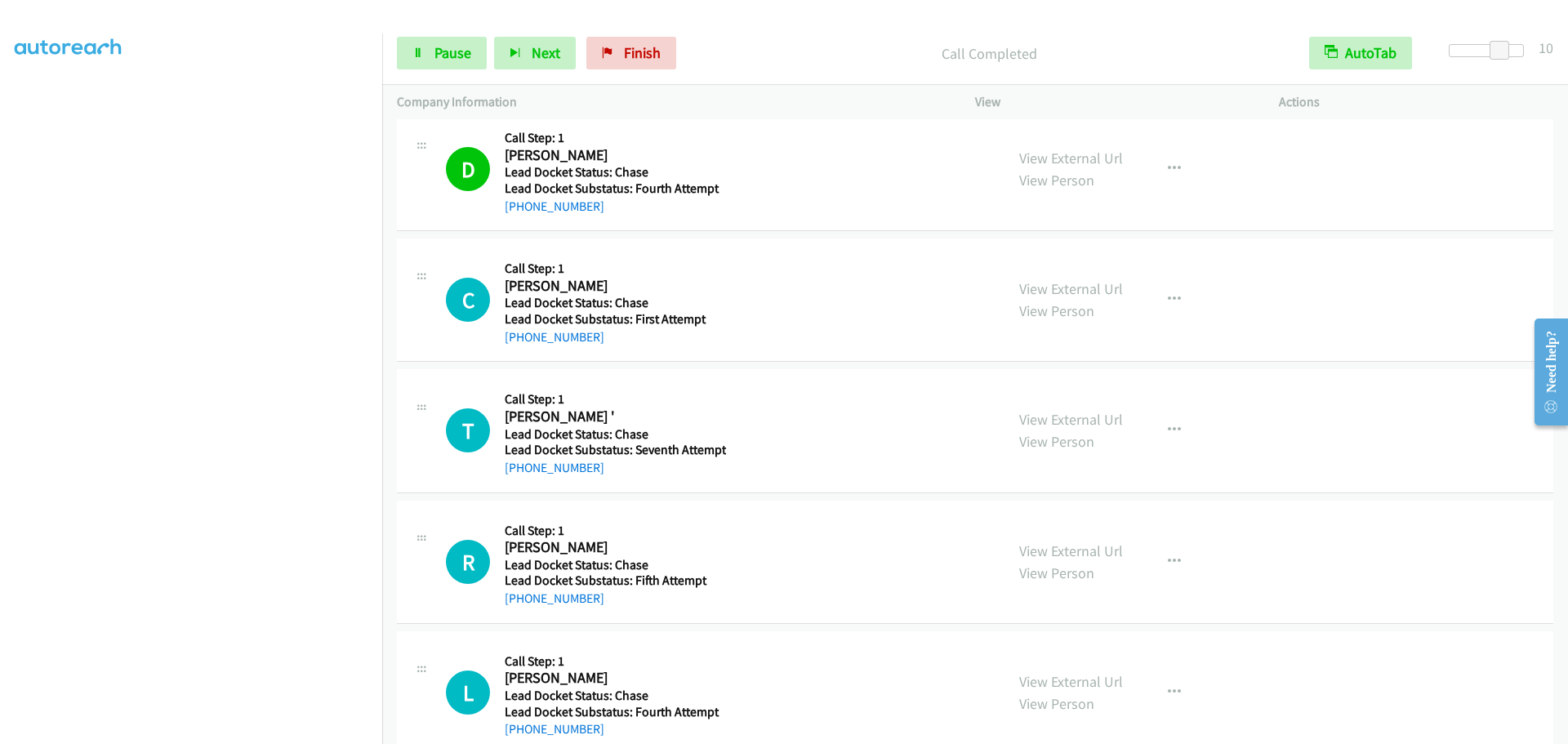
copy link "828-435-0239"
drag, startPoint x: 621, startPoint y: 466, endPoint x: 518, endPoint y: 474, distance: 103.3
click at [518, 474] on div "+1 248-884-1135" at bounding box center [615, 468] width 221 height 20
drag, startPoint x: 625, startPoint y: 600, endPoint x: 518, endPoint y: 606, distance: 107.2
click at [518, 606] on div "+1 809-910-6058" at bounding box center [613, 598] width 217 height 20
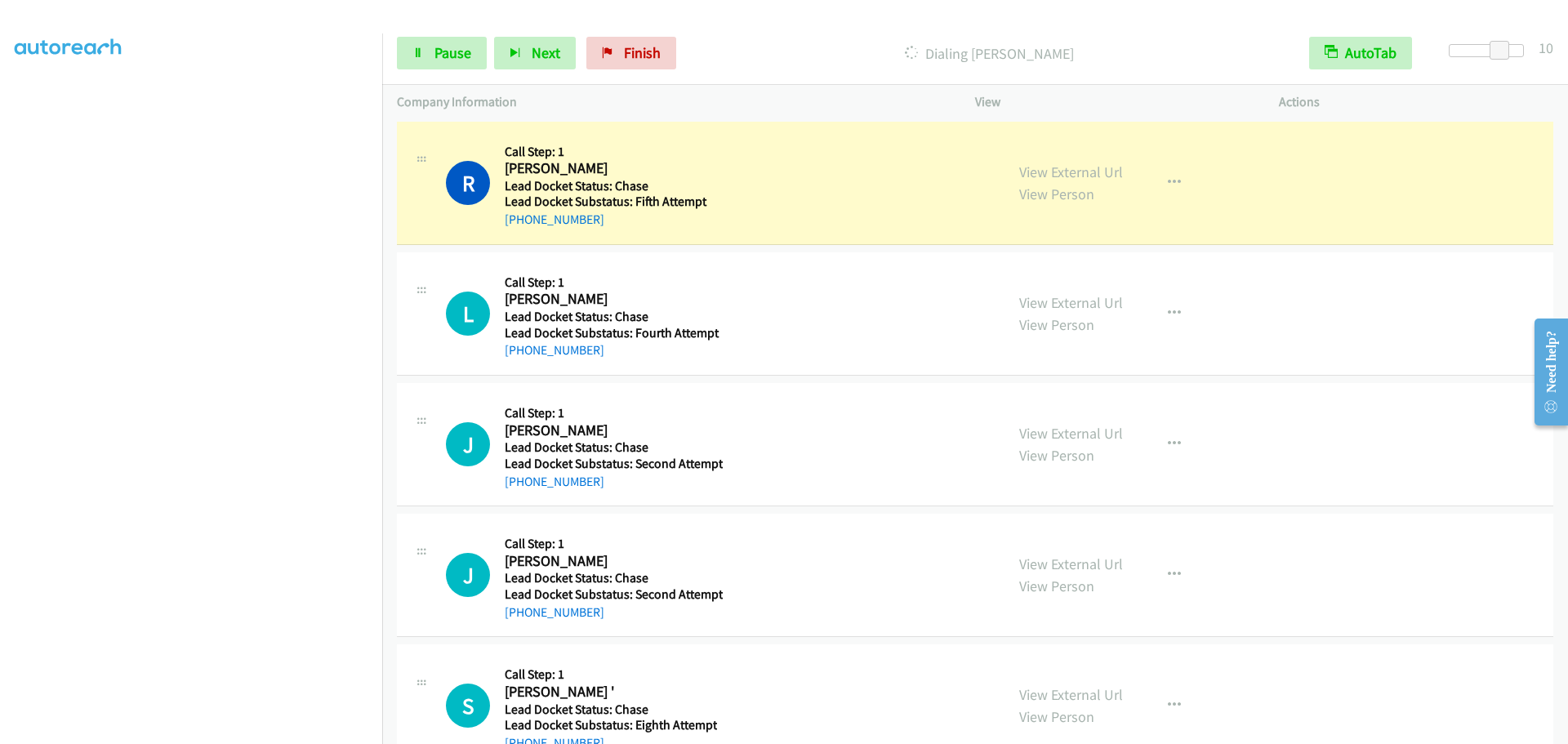
scroll to position [1470, 0]
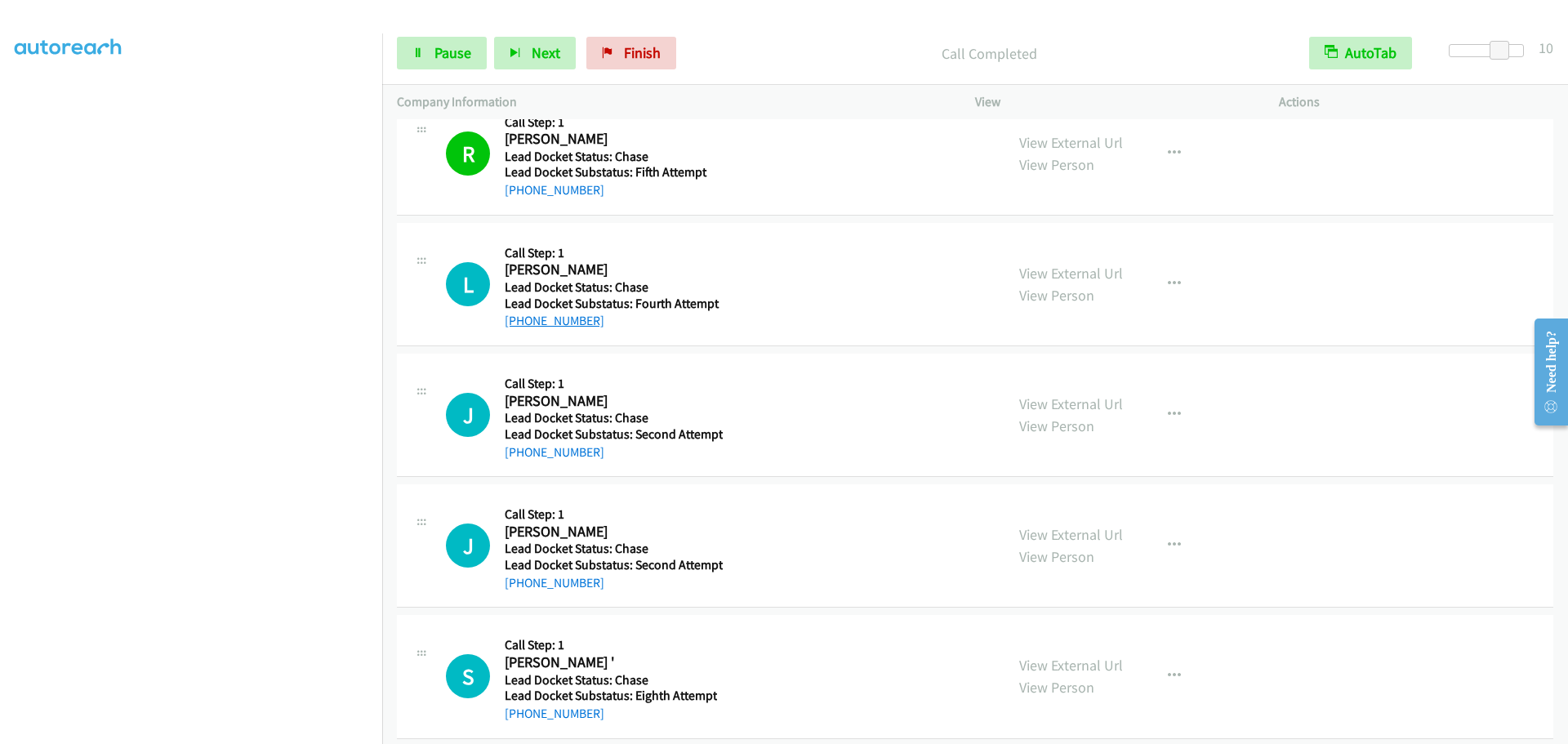
drag, startPoint x: 607, startPoint y: 324, endPoint x: 522, endPoint y: 327, distance: 85.1
click at [522, 327] on div "+1 443-799-1948" at bounding box center [613, 321] width 217 height 20
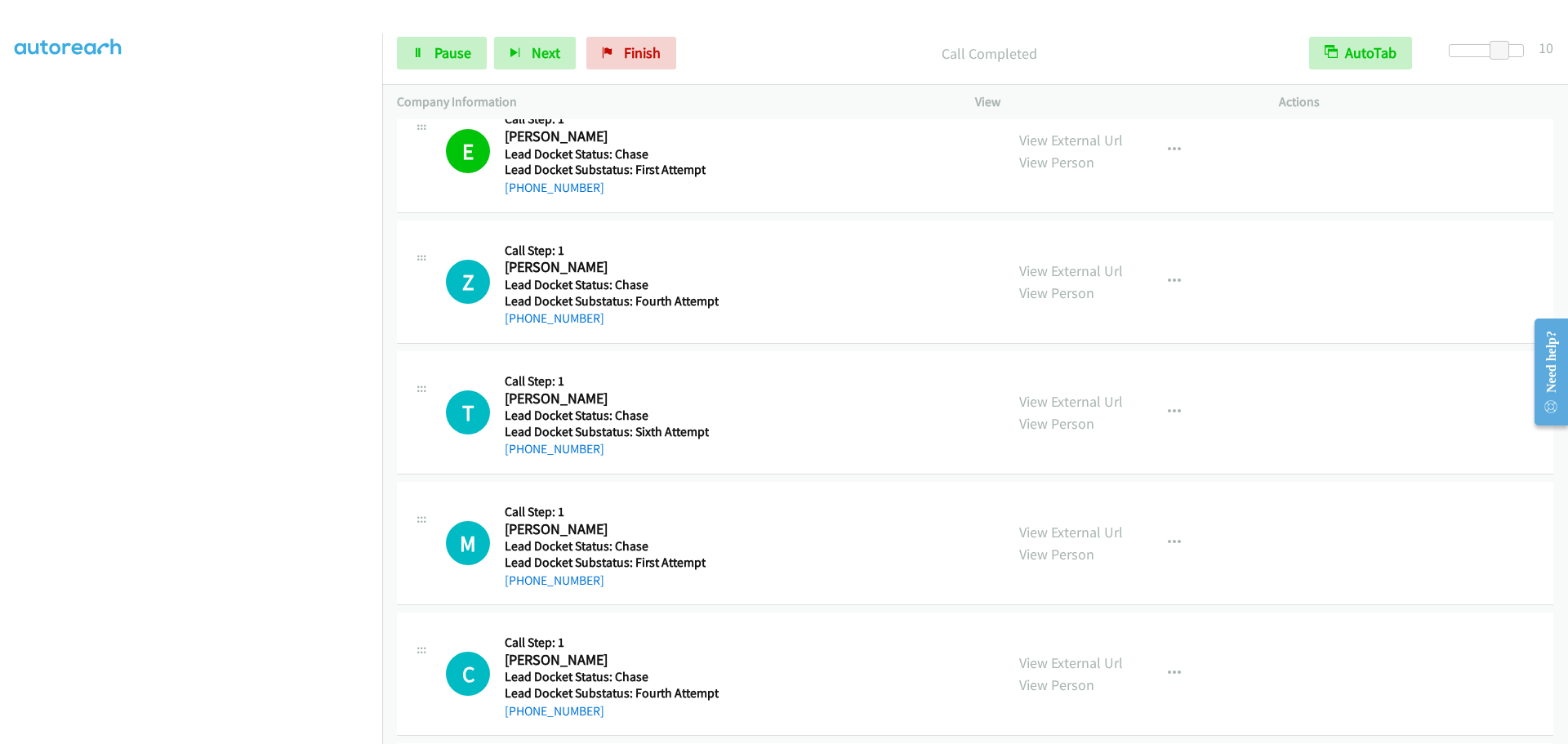
scroll to position [4899, 0]
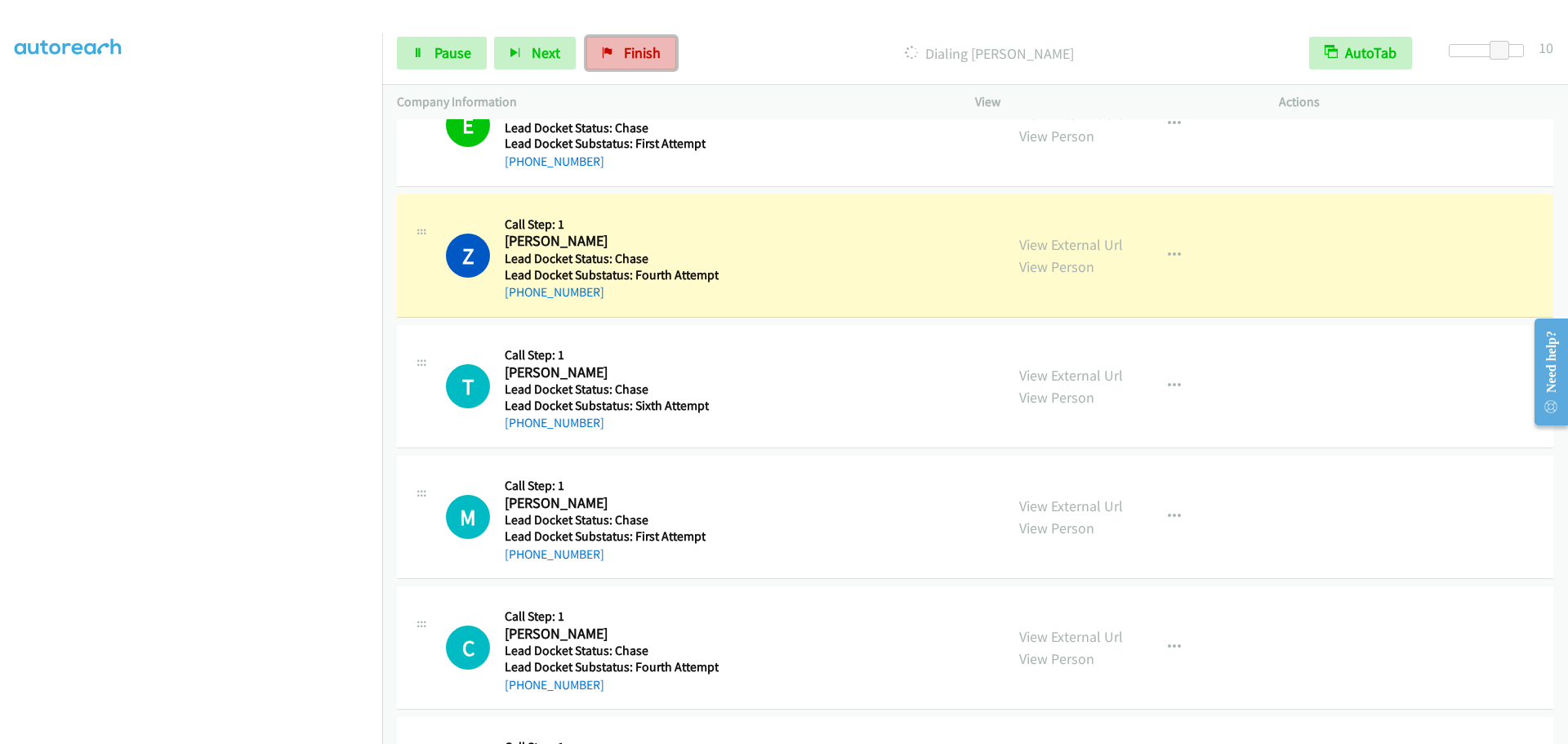
click at [597, 53] on link "Finish" at bounding box center [631, 53] width 90 height 33
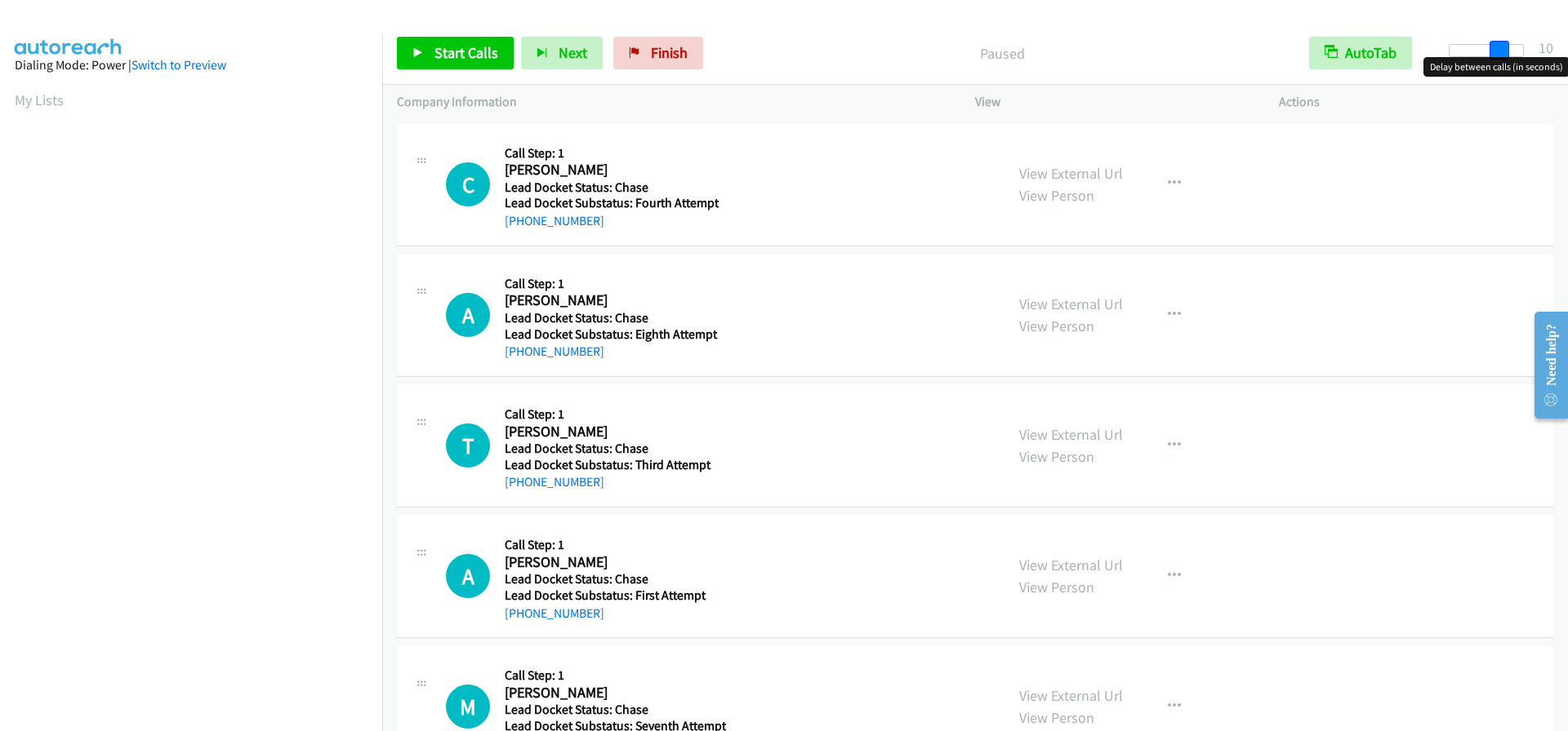
drag, startPoint x: 1459, startPoint y: 53, endPoint x: 1511, endPoint y: 49, distance: 52.2
click at [1511, 49] on div at bounding box center [1487, 51] width 75 height 13
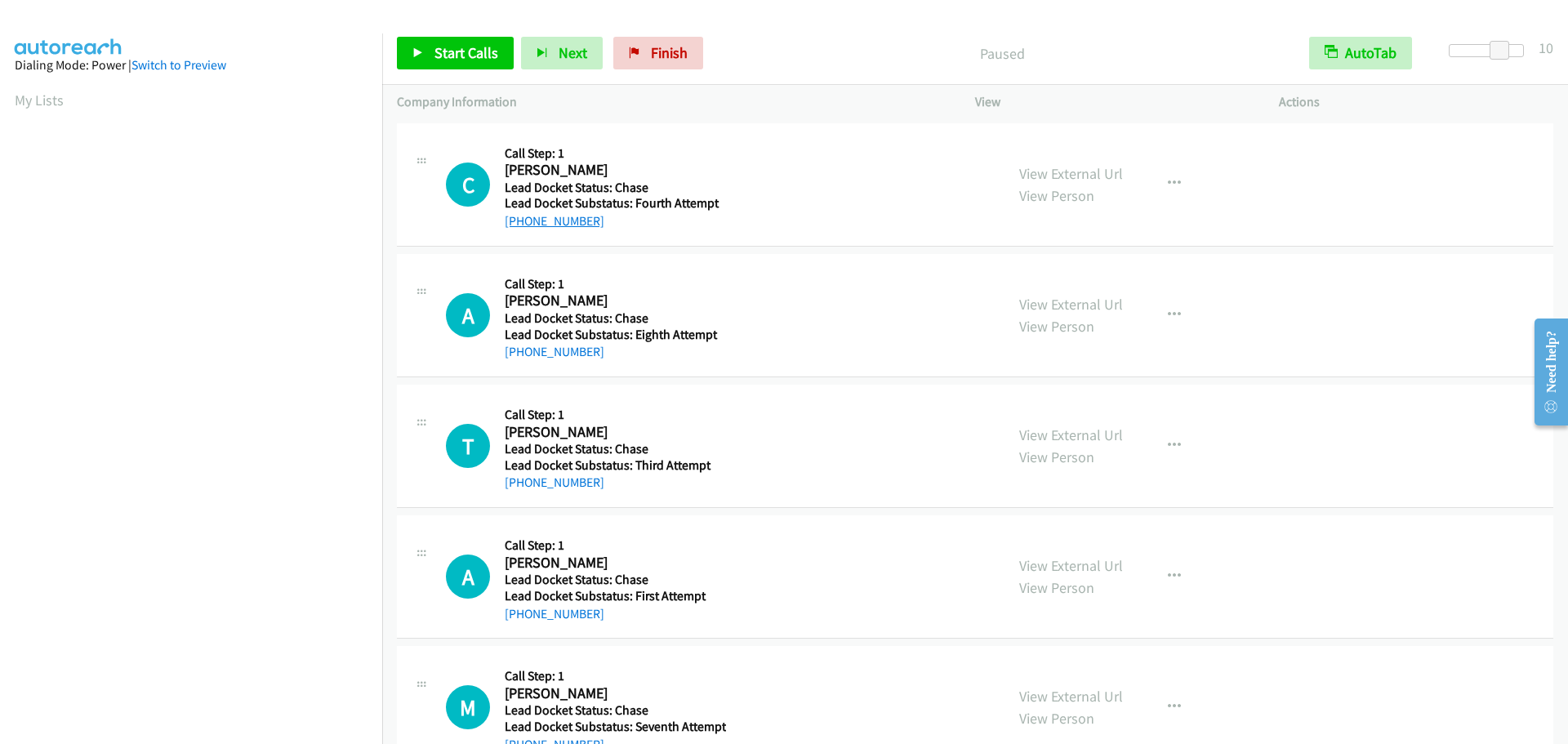
drag, startPoint x: 617, startPoint y: 221, endPoint x: 522, endPoint y: 225, distance: 95.1
click at [522, 225] on div "+1 541-974-4585" at bounding box center [613, 221] width 217 height 20
copy link "541-974-4585"
click at [446, 44] on span "Start Calls" at bounding box center [466, 53] width 63 height 19
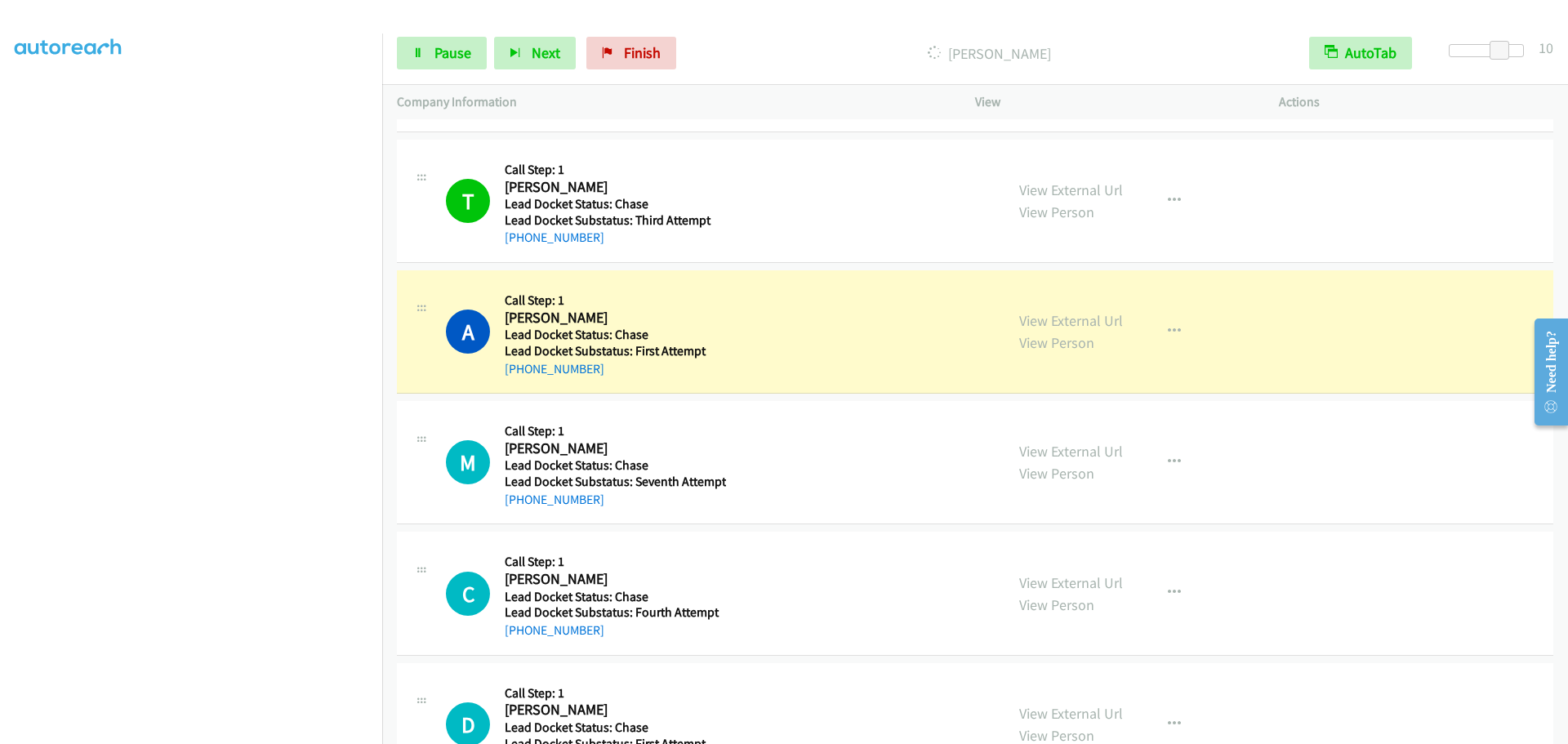
scroll to position [171, 0]
click at [520, 57] on button "Next" at bounding box center [535, 53] width 81 height 33
click at [609, 49] on icon at bounding box center [608, 54] width 12 height 12
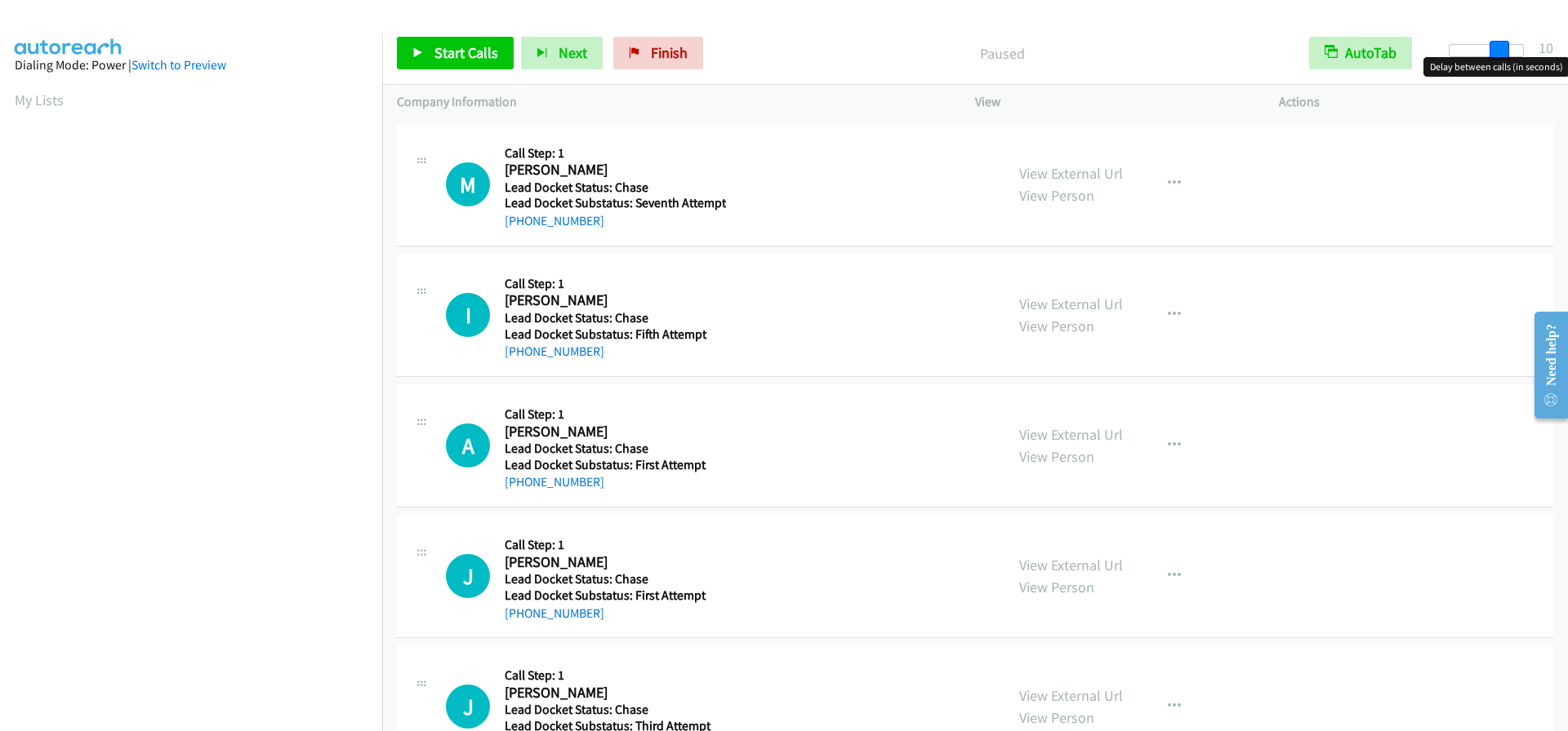
drag, startPoint x: 1457, startPoint y: 50, endPoint x: 1507, endPoint y: 53, distance: 50.1
click at [1507, 53] on span at bounding box center [1500, 51] width 20 height 20
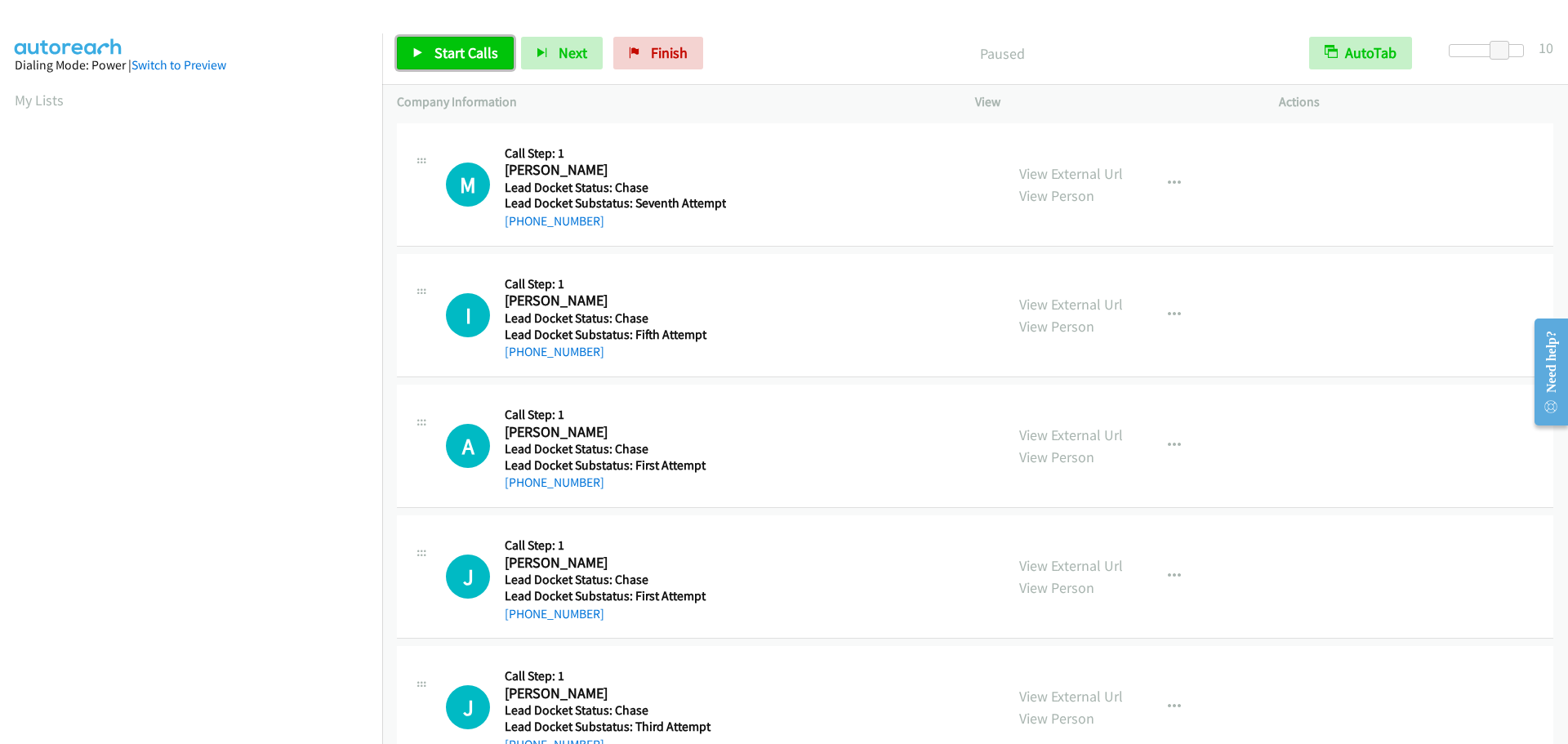
click at [446, 52] on span "Start Calls" at bounding box center [466, 53] width 63 height 19
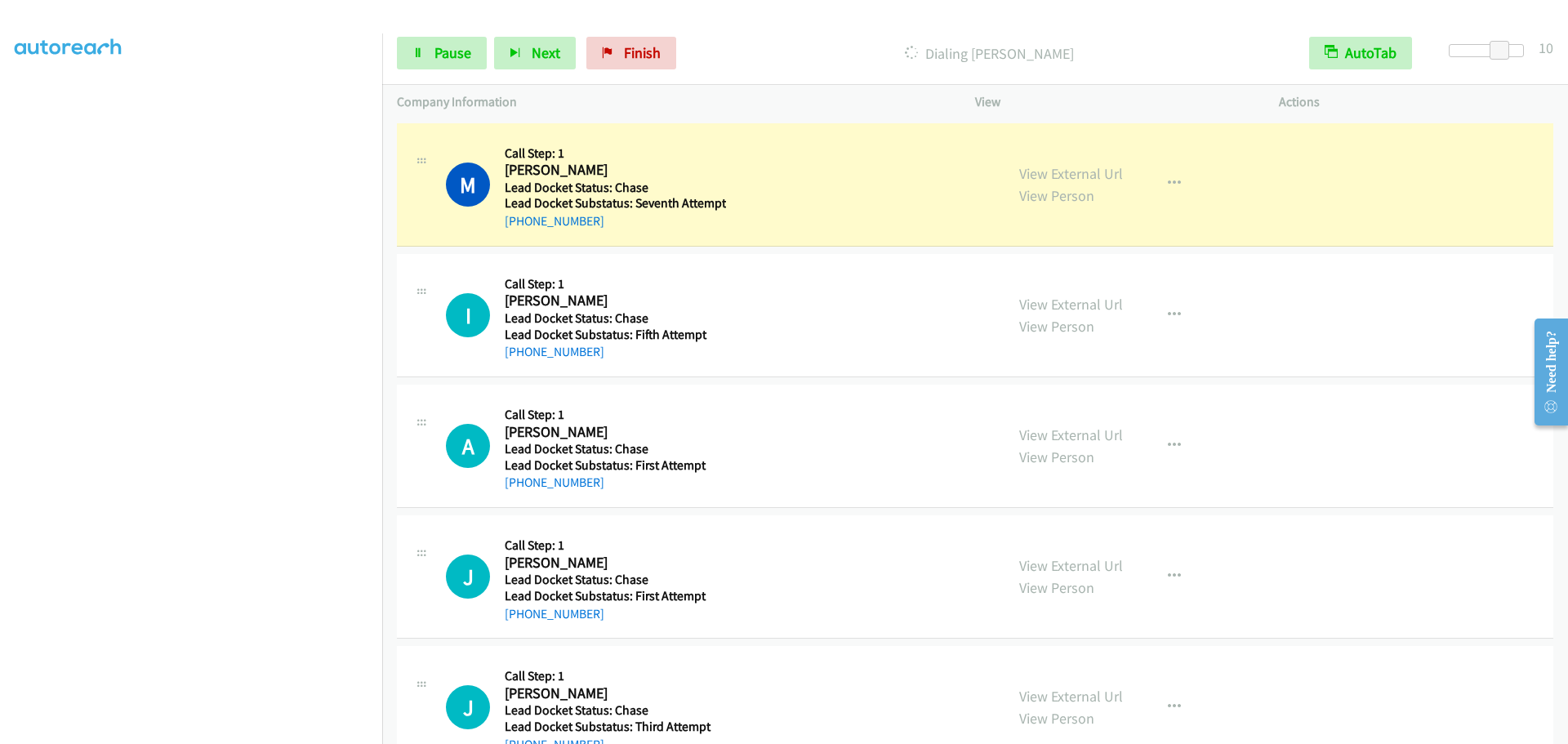
scroll to position [171, 0]
drag, startPoint x: 639, startPoint y: 49, endPoint x: 856, endPoint y: 54, distance: 217.1
click at [639, 49] on span "Finish" at bounding box center [642, 53] width 37 height 19
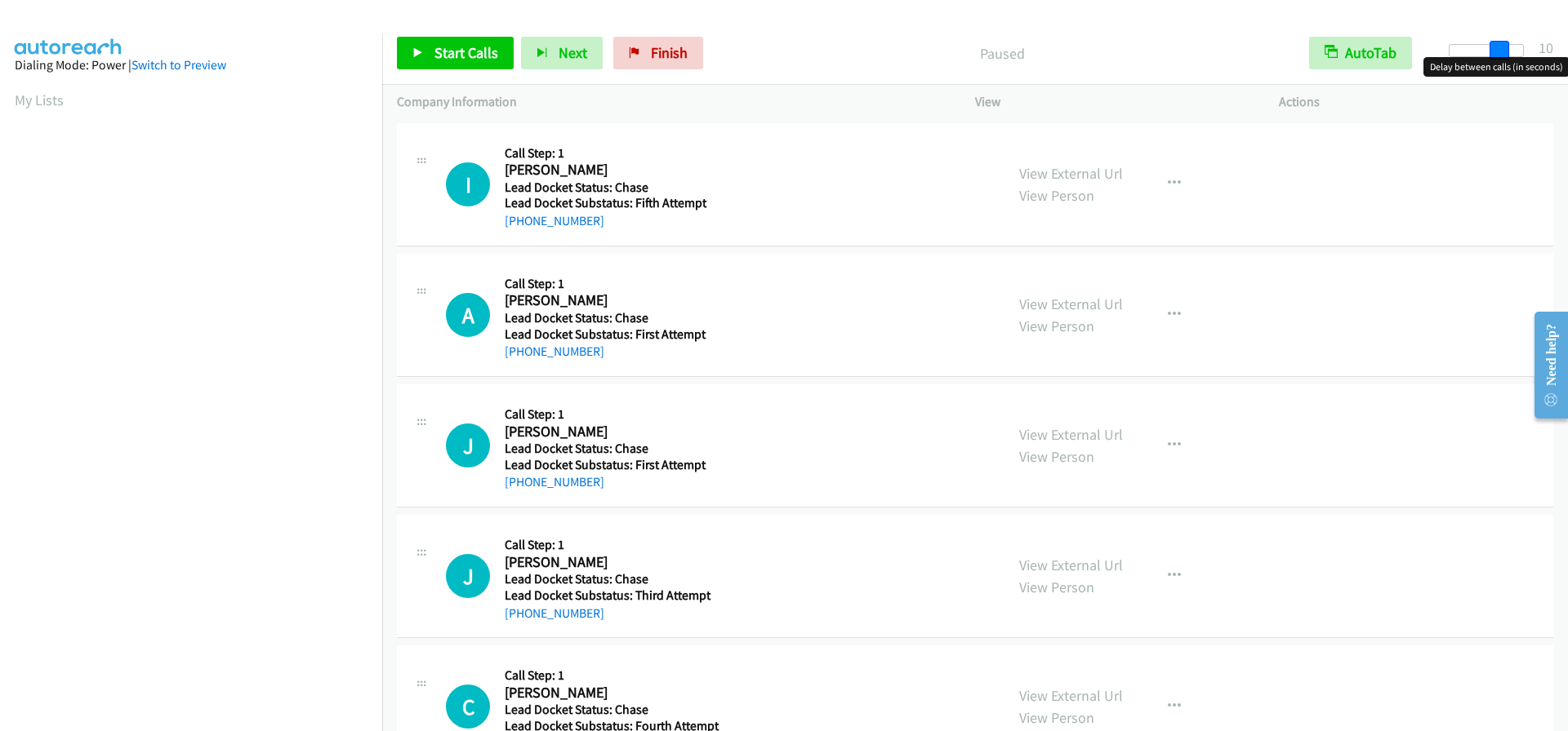
drag, startPoint x: 1453, startPoint y: 47, endPoint x: 1501, endPoint y: 49, distance: 48.0
click at [1501, 49] on span at bounding box center [1500, 51] width 20 height 20
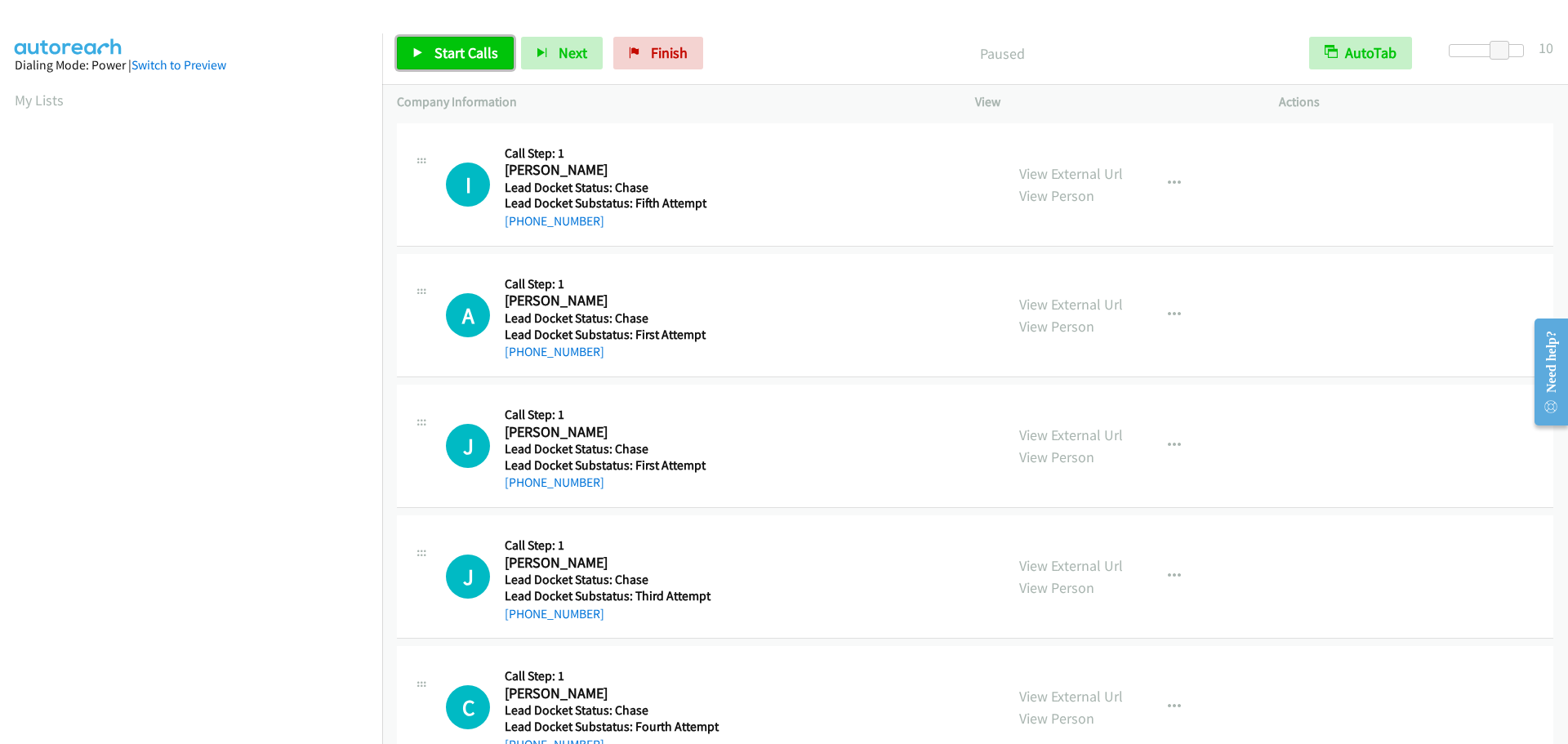
click at [455, 59] on span "Start Calls" at bounding box center [466, 53] width 63 height 19
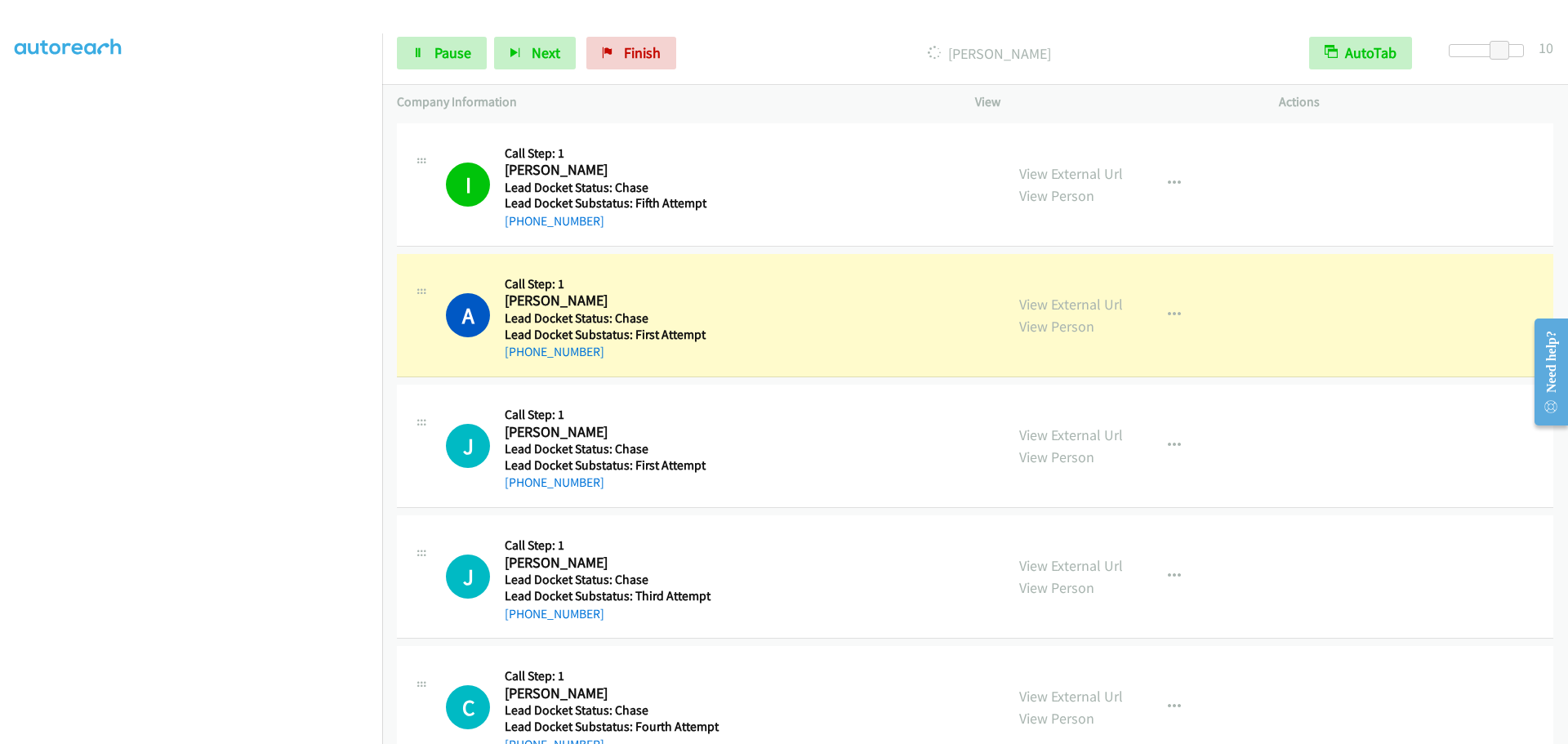
scroll to position [171, 0]
click at [625, 58] on span "Finish" at bounding box center [642, 53] width 37 height 19
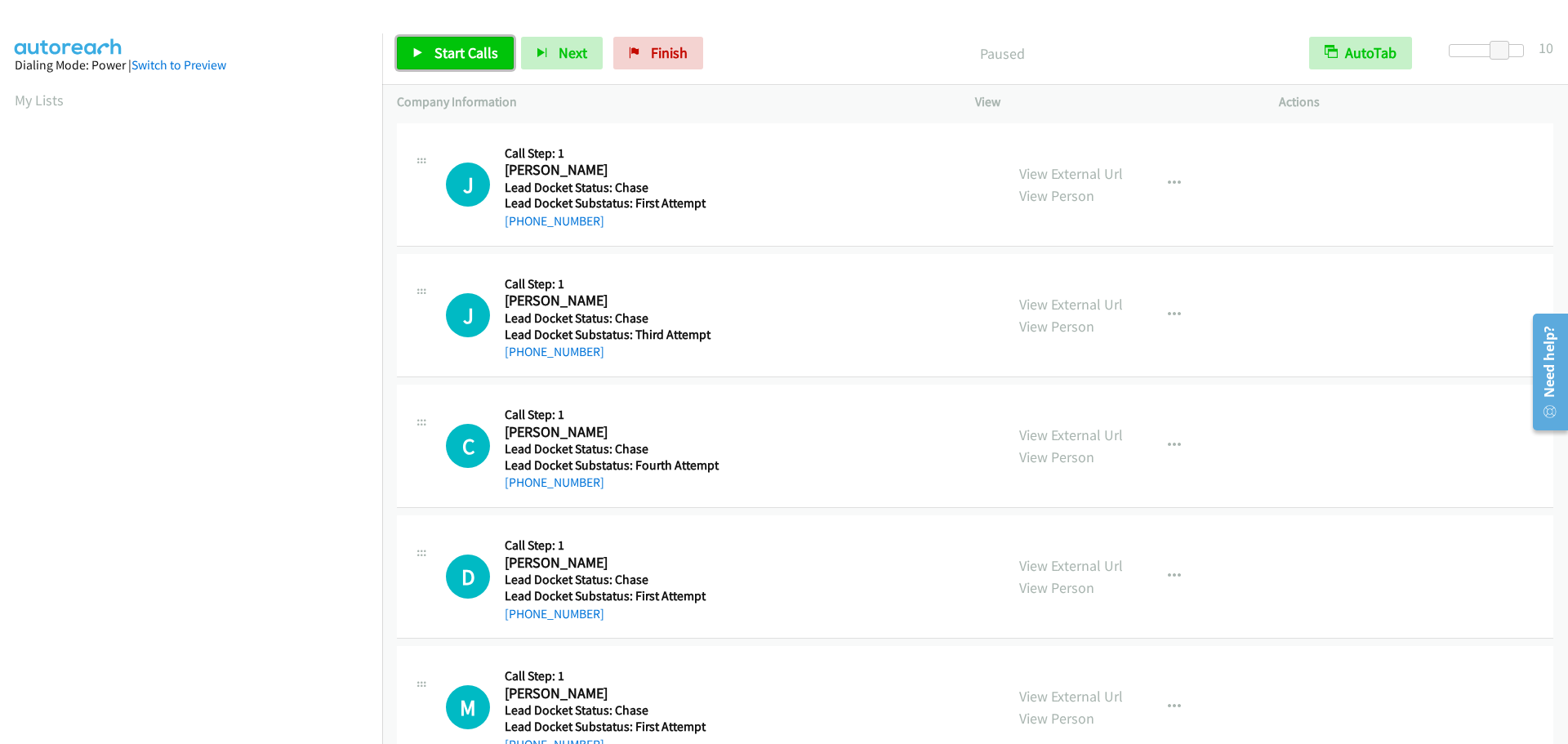
click at [476, 47] on span "Start Calls" at bounding box center [466, 53] width 63 height 19
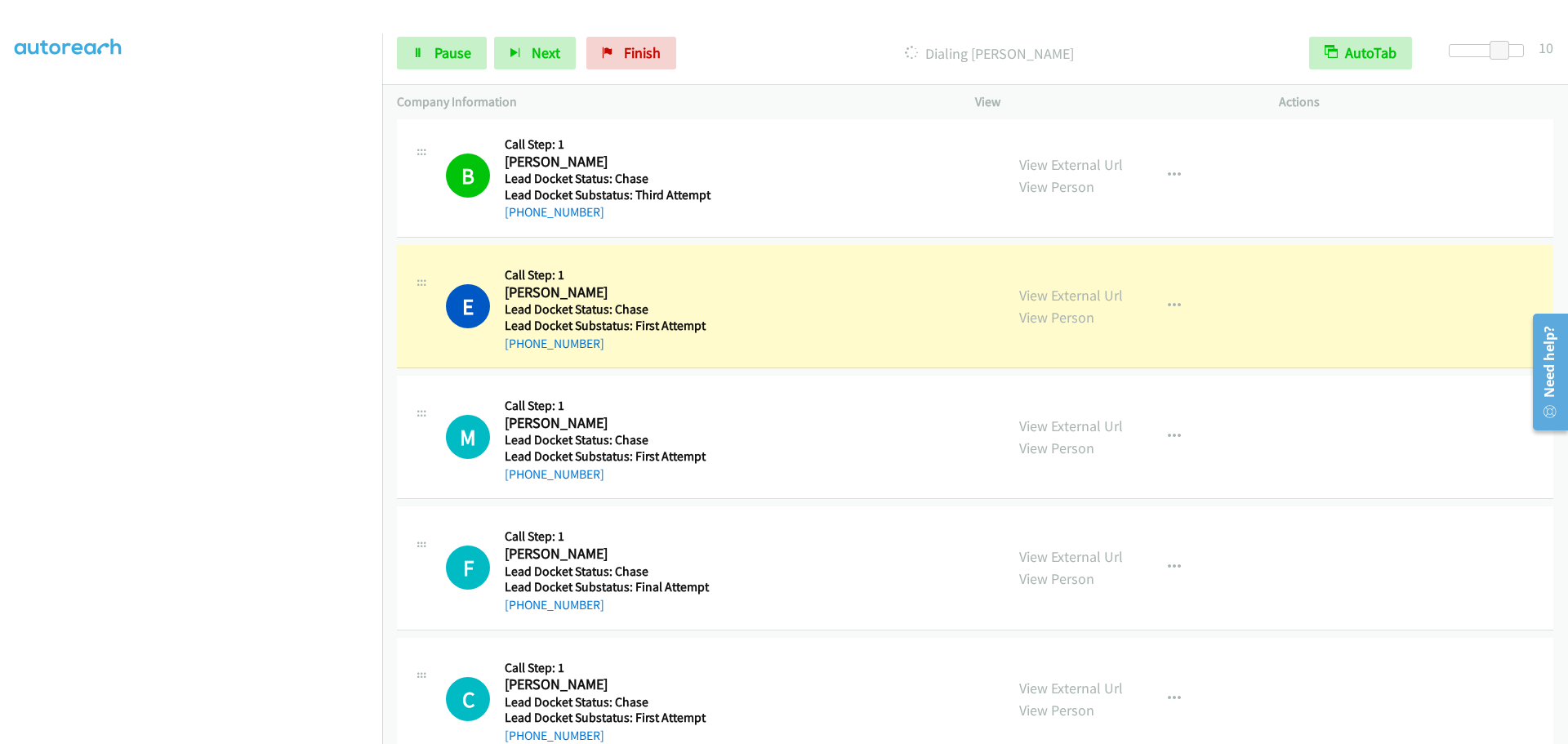
scroll to position [980, 0]
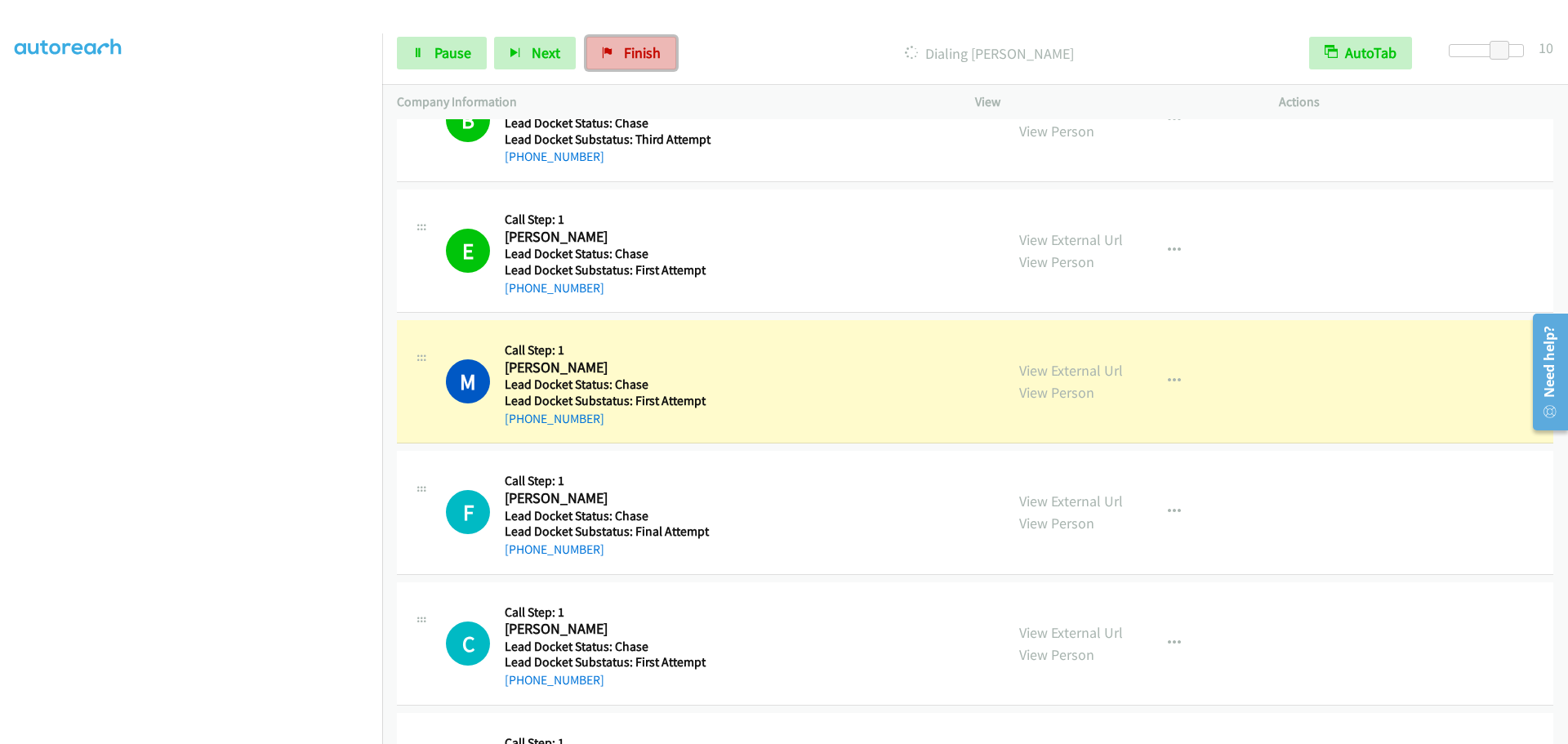
click at [643, 53] on span "Finish" at bounding box center [642, 53] width 37 height 19
